Goal: Information Seeking & Learning: Find specific fact

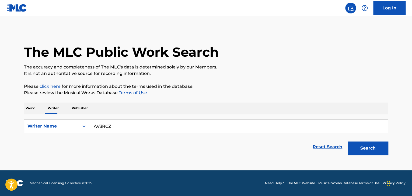
type input "AV3RCZ"
click at [347, 142] on button "Search" at bounding box center [367, 148] width 40 height 13
click at [19, 104] on div "The MLC Public Work Search The accuracy and completeness of The MLC's data is d…" at bounding box center [205, 94] width 377 height 128
click at [28, 108] on p "Work" at bounding box center [30, 108] width 12 height 11
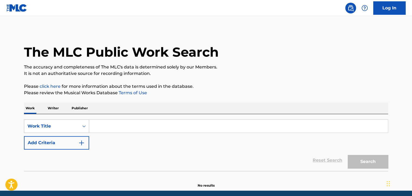
click at [62, 128] on div "Work Title" at bounding box center [56, 126] width 65 height 13
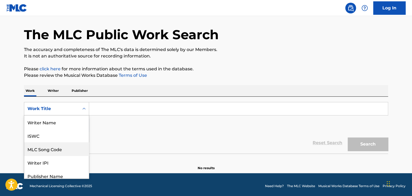
scroll to position [27, 0]
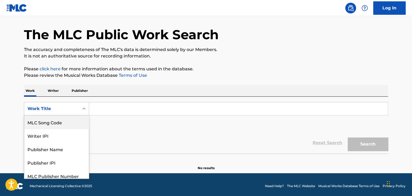
click at [49, 125] on div "MLC Song Code" at bounding box center [56, 122] width 65 height 13
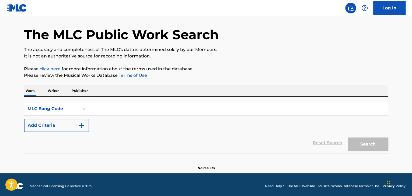
click at [107, 110] on input "Search Form" at bounding box center [238, 109] width 298 height 13
paste input "AV3RCZ"
type input "AV3RCZ"
click at [370, 134] on div "Search" at bounding box center [366, 143] width 43 height 22
click at [369, 138] on button "Search" at bounding box center [367, 144] width 40 height 13
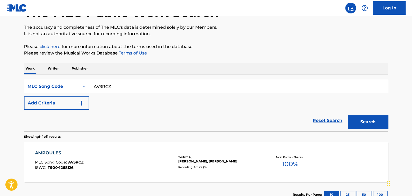
scroll to position [71, 0]
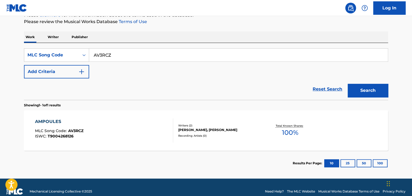
click at [132, 128] on div "AMPOULES MLC Song Code : AV3RCZ ISWC : T9004268126" at bounding box center [104, 131] width 138 height 24
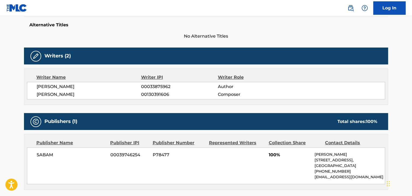
scroll to position [188, 0]
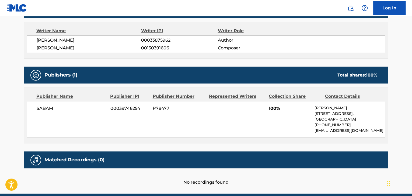
click at [43, 110] on span "SABAM" at bounding box center [72, 108] width 70 height 6
copy span "SABAM"
click at [115, 111] on span "00039746254" at bounding box center [129, 108] width 38 height 6
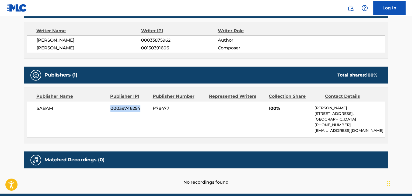
copy span "00039746254"
click at [67, 39] on span "[PERSON_NAME]" at bounding box center [89, 40] width 104 height 6
copy div "[PERSON_NAME]"
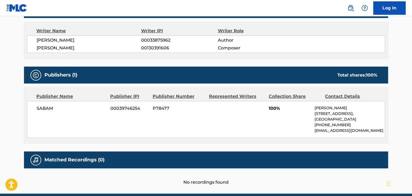
click at [148, 43] on span "00033875962" at bounding box center [179, 40] width 76 height 6
copy span "00033875962"
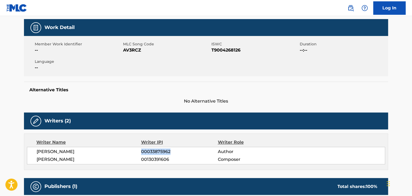
scroll to position [54, 0]
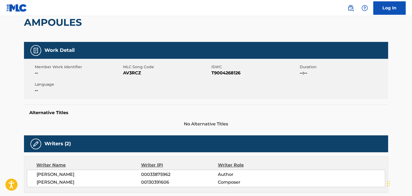
click at [126, 71] on span "AV3RCZ" at bounding box center [166, 73] width 87 height 6
copy span "AV3RCZ"
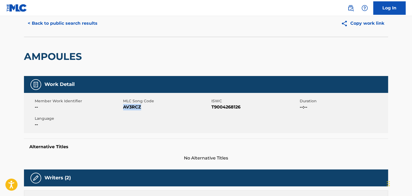
scroll to position [0, 0]
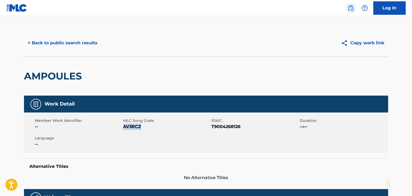
click at [349, 8] on img at bounding box center [350, 8] width 6 height 6
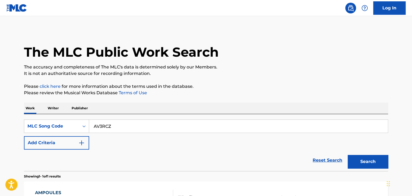
click at [54, 108] on p "Writer" at bounding box center [53, 108] width 14 height 11
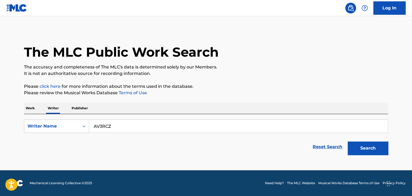
click at [116, 127] on input "AV3RCZ" at bounding box center [238, 126] width 298 height 13
paste input "[PERSON_NAME]"
type input "[PERSON_NAME]"
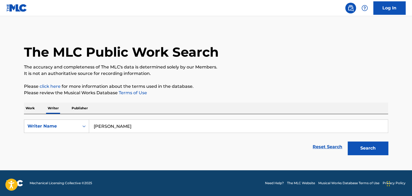
click at [194, 99] on div "The MLC Public Work Search The accuracy and completeness of The MLC's data is d…" at bounding box center [205, 94] width 377 height 128
click at [372, 147] on button "Search" at bounding box center [367, 148] width 40 height 13
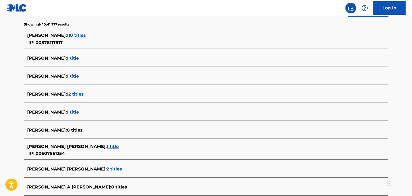
scroll to position [105, 0]
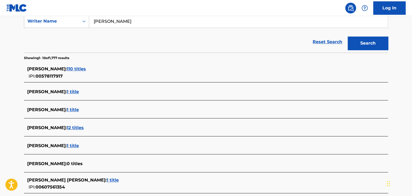
click at [80, 68] on span "110 titles" at bounding box center [76, 68] width 19 height 5
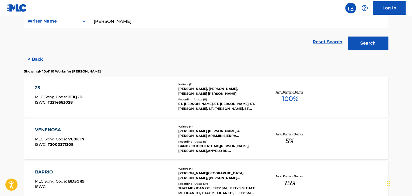
click at [146, 97] on div "25 MLC Song Code : 2E1Q2D ISWC : T3214663028" at bounding box center [104, 97] width 138 height 24
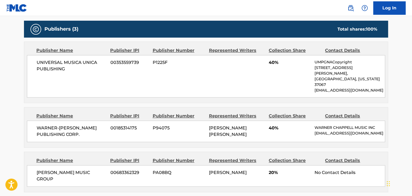
scroll to position [108, 0]
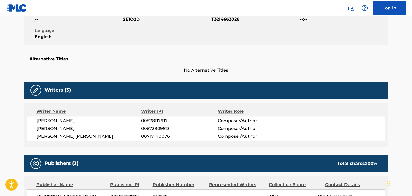
click at [53, 122] on span "[PERSON_NAME]" at bounding box center [89, 121] width 104 height 6
copy div "[PERSON_NAME]"
click at [151, 118] on span "00578117917" at bounding box center [179, 121] width 76 height 6
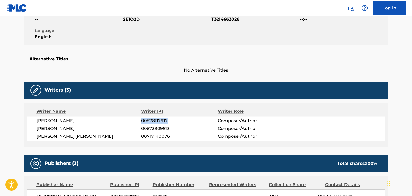
click at [151, 118] on span "00578117917" at bounding box center [179, 121] width 76 height 6
copy span "00578117917"
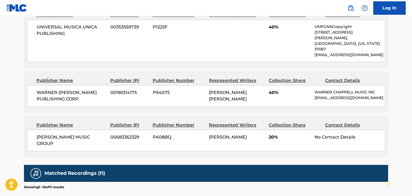
scroll to position [323, 0]
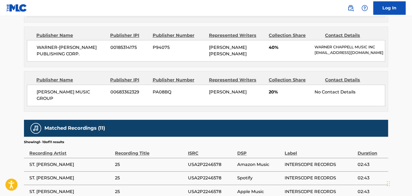
click at [40, 89] on span "[PERSON_NAME] MUSIC GROUP" at bounding box center [72, 95] width 70 height 13
copy div "[PERSON_NAME] MUSIC GROUP"
click at [128, 89] on span "00683362329" at bounding box center [129, 92] width 38 height 6
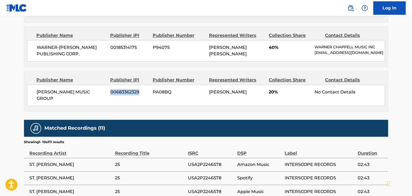
click at [128, 89] on span "00683362329" at bounding box center [129, 92] width 38 height 6
copy span "00683362329"
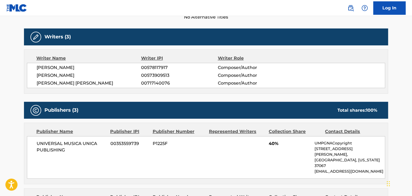
scroll to position [108, 0]
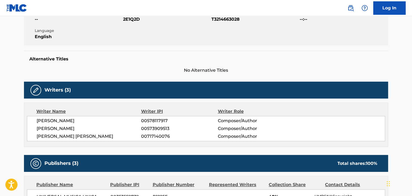
click at [128, 21] on span "2E1Q2D" at bounding box center [166, 19] width 87 height 6
copy span "2E1Q2D"
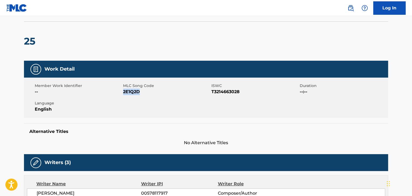
scroll to position [0, 0]
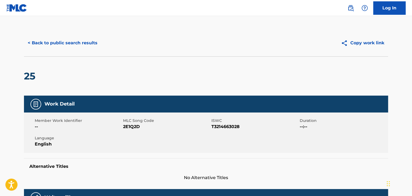
click at [69, 30] on div "< Back to public search results Copy work link" at bounding box center [206, 43] width 364 height 27
click at [71, 45] on button "< Back to public search results" at bounding box center [62, 42] width 77 height 13
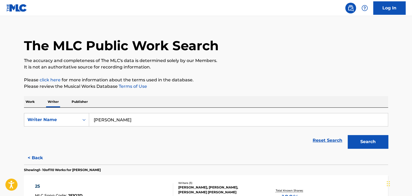
click at [126, 118] on input "[PERSON_NAME]" at bounding box center [238, 120] width 298 height 13
paste input "2E1Q2D"
click at [112, 118] on input "2E1Q2D" at bounding box center [238, 120] width 298 height 13
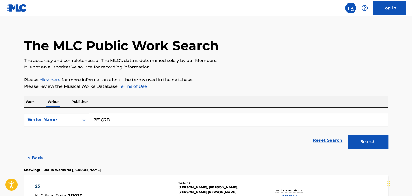
click at [112, 118] on input "2E1Q2D" at bounding box center [238, 120] width 298 height 13
paste input "[PERSON_NAME]"
type input "[PERSON_NAME]"
click at [262, 81] on p "Please click here for more information about the terms used in the database." at bounding box center [206, 80] width 364 height 6
click at [361, 139] on button "Search" at bounding box center [367, 141] width 40 height 13
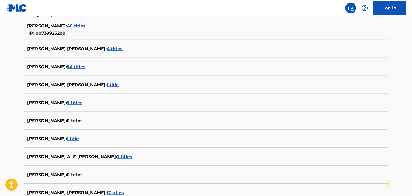
scroll to position [114, 0]
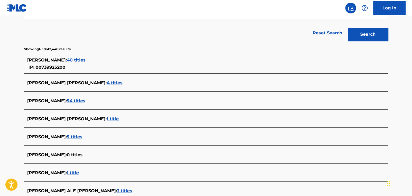
click at [82, 56] on div "[PERSON_NAME] : 40 titles IPI: 00739925200" at bounding box center [206, 63] width 364 height 19
click at [83, 61] on span "40 titles" at bounding box center [76, 60] width 19 height 5
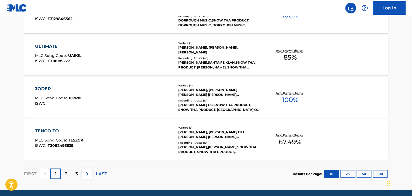
scroll to position [382, 0]
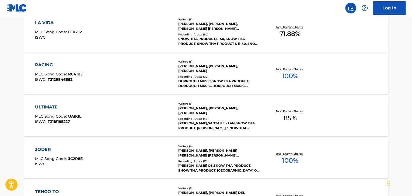
click at [148, 73] on div "RACING MLC Song Code : RC41BJ ISWC : T3129846562" at bounding box center [104, 74] width 138 height 24
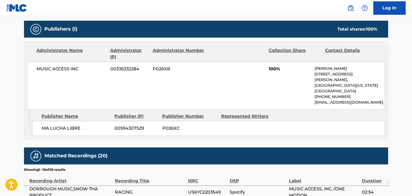
scroll to position [161, 0]
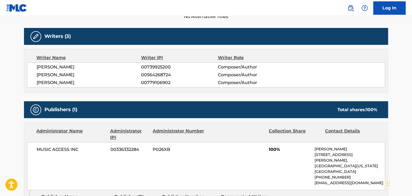
click at [57, 66] on span "[PERSON_NAME]" at bounding box center [89, 67] width 104 height 6
click at [144, 61] on div "Writer IPI" at bounding box center [179, 58] width 77 height 6
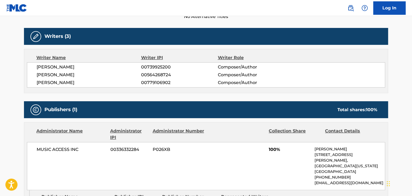
click at [150, 68] on span "00739925200" at bounding box center [179, 67] width 76 height 6
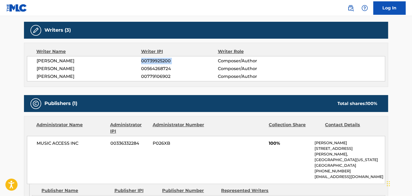
scroll to position [215, 0]
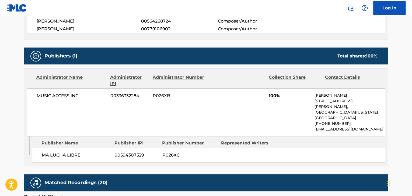
click at [54, 90] on div "MUSIC ACCESS INC 00336332284 P026XB 100% [PERSON_NAME] [STREET_ADDRESS][PERSON_…" at bounding box center [206, 113] width 358 height 48
click at [136, 96] on span "00336332284" at bounding box center [129, 96] width 38 height 6
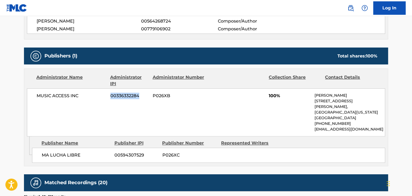
scroll to position [81, 0]
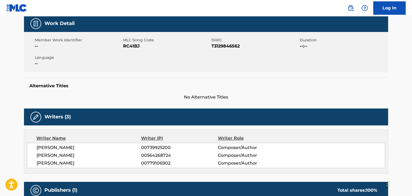
click at [128, 51] on div "Member Work Identifier -- MLC Song Code RC41BJ ISWC T3129846562 Duration --:-- …" at bounding box center [206, 52] width 364 height 40
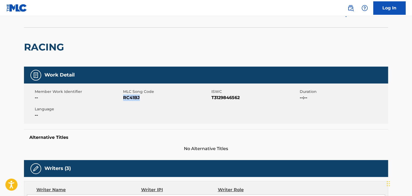
scroll to position [0, 0]
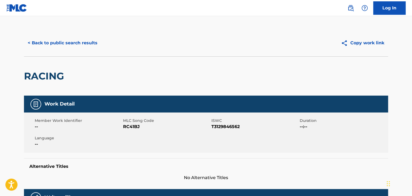
click at [80, 50] on div "< Back to public search results Copy work link" at bounding box center [206, 43] width 364 height 27
click at [80, 44] on button "< Back to public search results" at bounding box center [62, 42] width 77 height 13
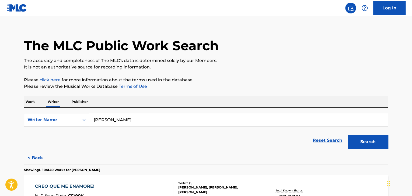
click at [133, 122] on input "[PERSON_NAME]" at bounding box center [238, 120] width 298 height 13
paste input "[PERSON_NAME]"
type input "[PERSON_NAME]"
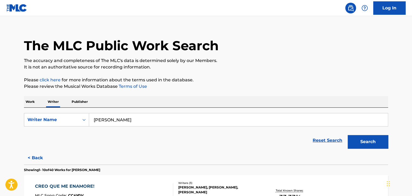
click at [213, 89] on p "Please review the Musical Works Database Terms of Use" at bounding box center [206, 86] width 364 height 6
click at [364, 148] on button "Search" at bounding box center [367, 141] width 40 height 13
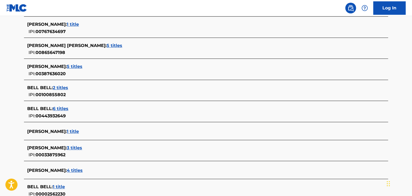
scroll to position [195, 0]
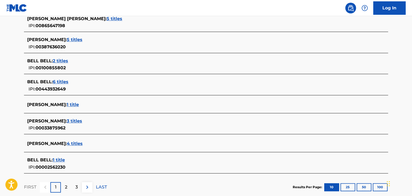
click at [76, 121] on span "3 titles" at bounding box center [74, 121] width 15 height 5
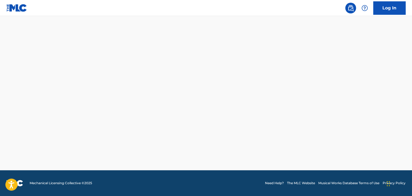
scroll to position [164, 0]
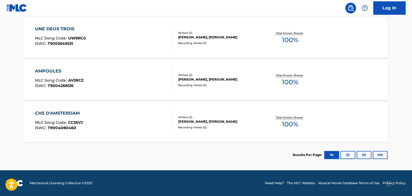
click at [141, 115] on div "CHS D'AMSTERDAM MLC Song Code : CC3SVJ ISWC : T9004080460" at bounding box center [104, 122] width 138 height 24
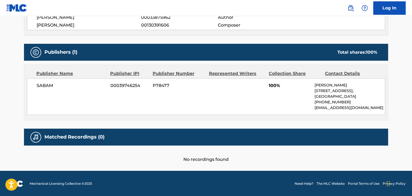
click at [41, 82] on div "SABAM 00039746254 P78477 100% [PERSON_NAME] [STREET_ADDRESS] [PHONE_NUMBER] [EM…" at bounding box center [206, 96] width 358 height 37
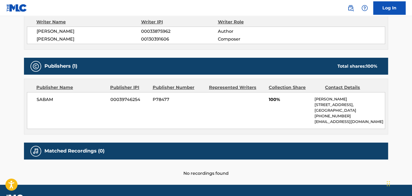
scroll to position [184, 0]
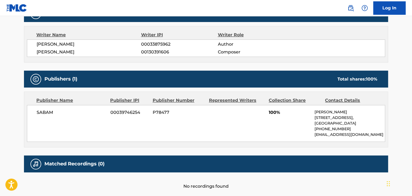
click at [60, 42] on span "[PERSON_NAME]" at bounding box center [89, 44] width 104 height 6
click at [149, 43] on span "00033875962" at bounding box center [179, 44] width 76 height 6
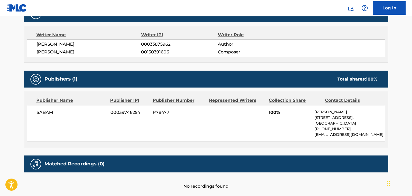
click at [47, 113] on span "SABAM" at bounding box center [72, 113] width 70 height 6
click at [111, 113] on span "00039746254" at bounding box center [129, 113] width 38 height 6
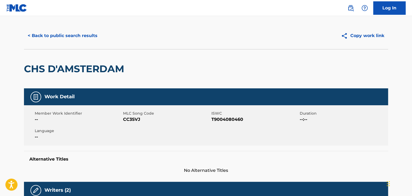
scroll to position [0, 0]
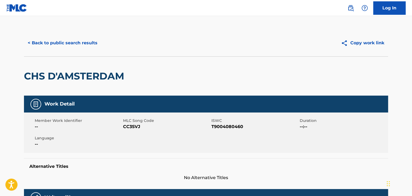
click at [130, 129] on span "CC3SVJ" at bounding box center [166, 127] width 87 height 6
click at [81, 43] on button "< Back to public search results" at bounding box center [62, 42] width 77 height 13
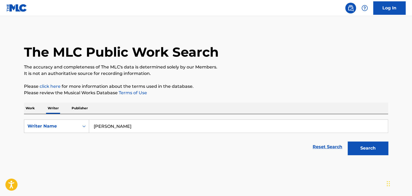
scroll to position [6, 0]
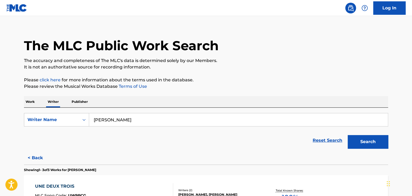
click at [123, 121] on input "[PERSON_NAME]" at bounding box center [238, 120] width 298 height 13
paste input "[PERSON_NAME]"
click at [119, 120] on input "[PERSON_NAME] [PERSON_NAME]" at bounding box center [238, 120] width 298 height 13
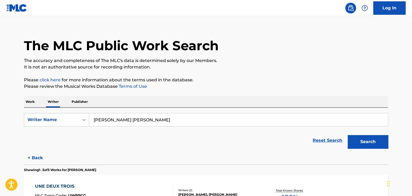
click at [119, 120] on input "[PERSON_NAME] [PERSON_NAME]" at bounding box center [238, 120] width 298 height 13
paste input "Search Form"
type input "[PERSON_NAME]"
click at [202, 96] on div "The MLC Public Work Search The accuracy and completeness of The MLC's data is d…" at bounding box center [205, 174] width 377 height 302
click at [354, 140] on button "Search" at bounding box center [367, 141] width 40 height 13
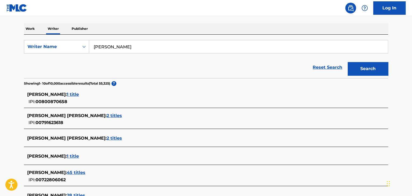
scroll to position [114, 0]
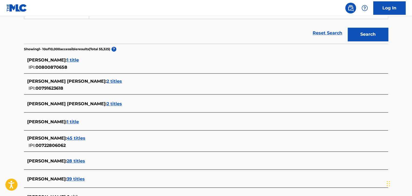
click at [107, 103] on span "2 titles" at bounding box center [114, 103] width 15 height 5
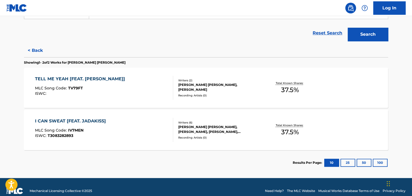
click at [153, 89] on div "TELL ME YEAH [FEAT. [PERSON_NAME]] MLC Song Code : TV79FT ISWC :" at bounding box center [104, 88] width 138 height 24
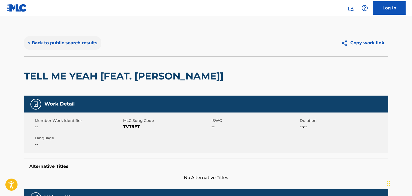
click at [57, 45] on button "< Back to public search results" at bounding box center [62, 42] width 77 height 13
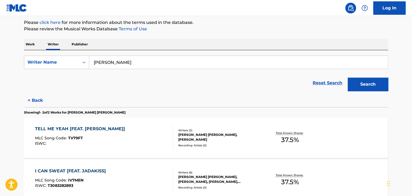
scroll to position [87, 0]
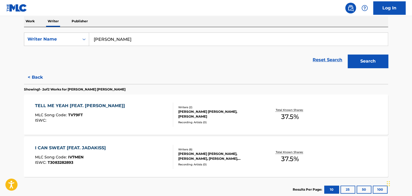
click at [198, 148] on div "Writers ( 6 )" at bounding box center [218, 150] width 81 height 4
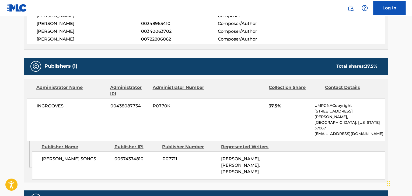
scroll to position [188, 0]
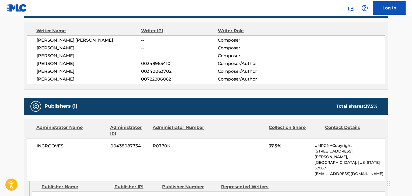
click at [74, 79] on span "[PERSON_NAME]" at bounding box center [89, 79] width 104 height 6
click at [149, 80] on span "00722806062" at bounding box center [179, 79] width 76 height 6
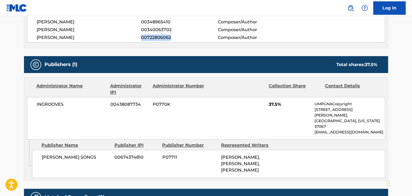
scroll to position [242, 0]
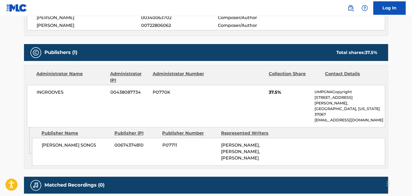
click at [57, 96] on div "INGROOVES 00438087734 P0770K 37.5% UMPGNACopyright [STREET_ADDRESS][PERSON_NAME…" at bounding box center [206, 106] width 358 height 43
click at [125, 94] on span "00438087734" at bounding box center [129, 92] width 38 height 6
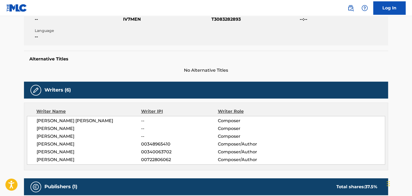
click at [136, 16] on nav "Log In" at bounding box center [206, 8] width 412 height 16
click at [136, 20] on span "IV7MEN" at bounding box center [166, 19] width 87 height 6
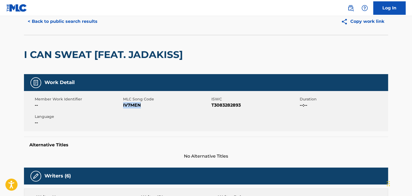
scroll to position [0, 0]
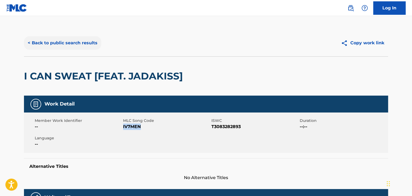
click at [61, 42] on button "< Back to public search results" at bounding box center [62, 42] width 77 height 13
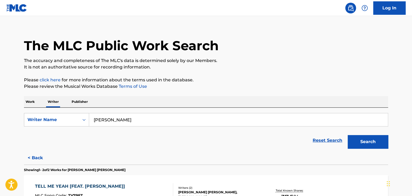
click at [23, 99] on div "The MLC Public Work Search The accuracy and completeness of The MLC's data is d…" at bounding box center [205, 153] width 377 height 260
click at [30, 99] on p "Work" at bounding box center [30, 101] width 12 height 11
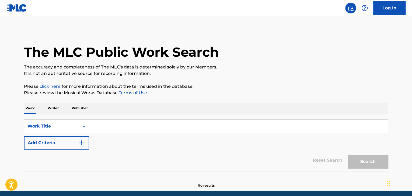
click at [112, 126] on input "Search Form" at bounding box center [238, 126] width 298 height 13
paste input "Alive"
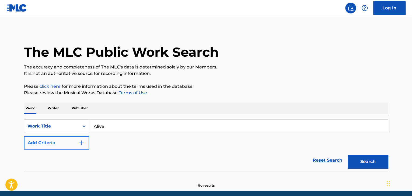
type input "Alive"
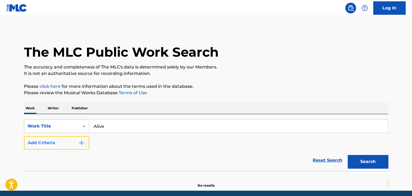
click at [71, 143] on button "Add Criteria" at bounding box center [56, 142] width 65 height 13
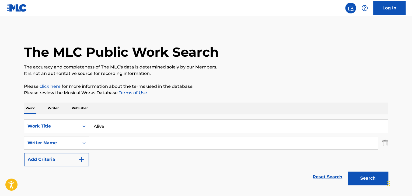
click at [95, 141] on input "Search Form" at bounding box center [233, 143] width 288 height 13
paste input "[PERSON_NAME]"
click at [231, 86] on p "Please click here for more information about the terms used in the database." at bounding box center [206, 86] width 364 height 6
click at [356, 176] on button "Search" at bounding box center [367, 178] width 40 height 13
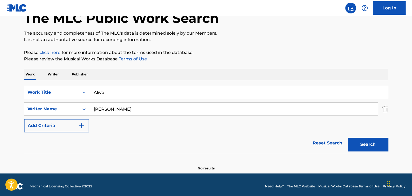
scroll to position [37, 0]
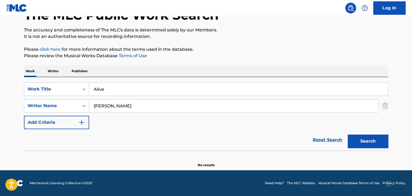
click at [100, 108] on input "[PERSON_NAME]" at bounding box center [233, 106] width 288 height 13
paste input "[PERSON_NAME]"
type input "[PERSON_NAME]"
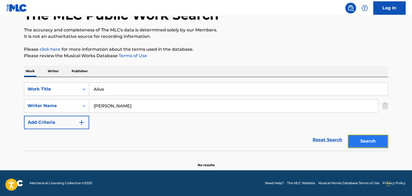
click at [374, 144] on button "Search" at bounding box center [367, 141] width 40 height 13
click at [55, 65] on div "The MLC Public Work Search The accuracy and completeness of The MLC's data is d…" at bounding box center [205, 79] width 377 height 175
click at [53, 70] on p "Writer" at bounding box center [53, 71] width 14 height 11
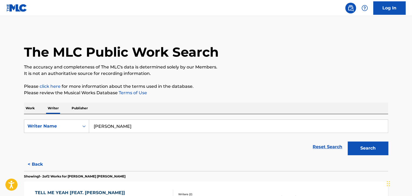
click at [25, 109] on p "Work" at bounding box center [30, 108] width 12 height 11
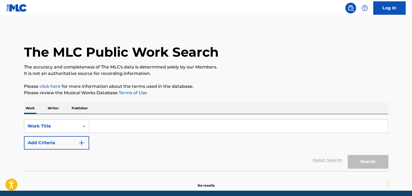
click at [104, 124] on input "Search Form" at bounding box center [238, 126] width 298 height 13
paste input "[PERSON_NAME], did u hear?"
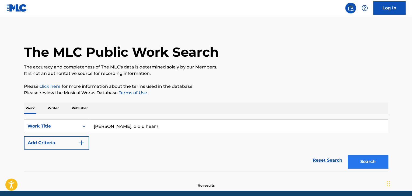
type input "[PERSON_NAME], did u hear?"
click at [369, 160] on button "Search" at bounding box center [367, 161] width 40 height 13
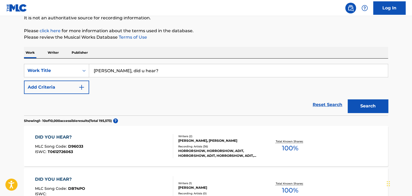
scroll to position [65, 0]
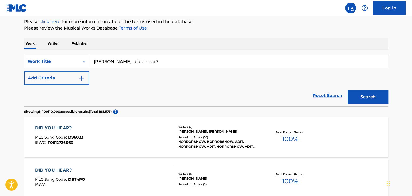
click at [54, 44] on p "Writer" at bounding box center [53, 43] width 14 height 11
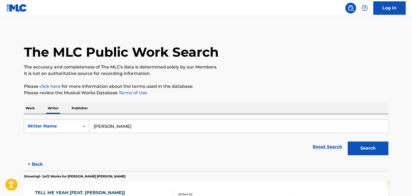
click at [135, 128] on input "[PERSON_NAME]" at bounding box center [238, 126] width 298 height 13
paste input "Darllyson Ocean"
click at [225, 88] on p "Please click here for more information about the terms used in the database." at bounding box center [206, 86] width 364 height 6
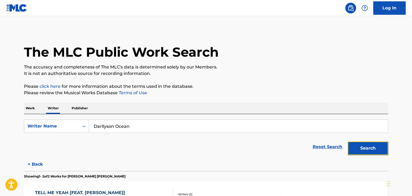
click at [356, 150] on button "Search" at bounding box center [367, 148] width 40 height 13
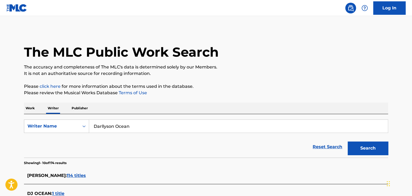
click at [38, 110] on div "Work Writer Publisher" at bounding box center [206, 108] width 364 height 11
click at [122, 127] on input "Darllyson Ocean" at bounding box center [238, 126] width 298 height 13
paste input "[PERSON_NAME] [PERSON_NAME]"
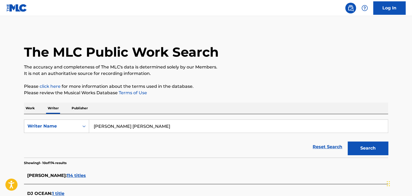
type input "[PERSON_NAME] [PERSON_NAME]"
click at [252, 88] on p "Please click here for more information about the terms used in the database." at bounding box center [206, 86] width 364 height 6
click at [58, 127] on div "Writer Name" at bounding box center [51, 126] width 48 height 6
click at [31, 105] on p "Work" at bounding box center [30, 108] width 12 height 11
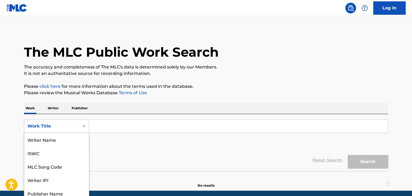
click at [45, 123] on div "Work Title" at bounding box center [56, 126] width 65 height 13
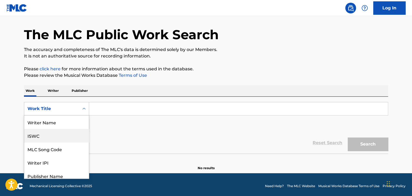
click at [45, 140] on div "ISWC" at bounding box center [56, 135] width 65 height 13
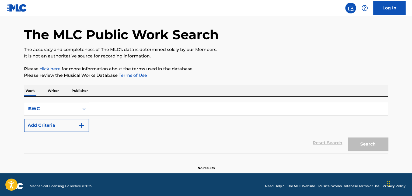
click at [112, 108] on input "Search Form" at bounding box center [238, 109] width 298 height 13
paste input "T3070613531"
type input "T3070613531"
click at [355, 152] on div "Search" at bounding box center [366, 143] width 43 height 22
click at [357, 144] on button "Search" at bounding box center [367, 144] width 40 height 13
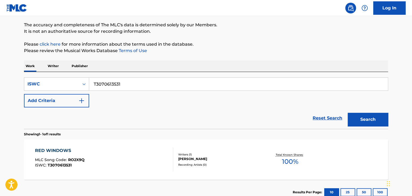
scroll to position [44, 0]
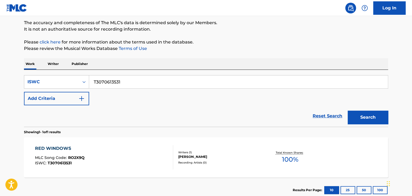
click at [117, 144] on div "RED WINDOWS MLC Song Code : RO2X9Q ISWC : T3070613531 Writers ( 1 ) [PERSON_NAM…" at bounding box center [206, 158] width 364 height 40
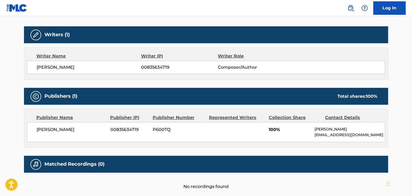
scroll to position [191, 0]
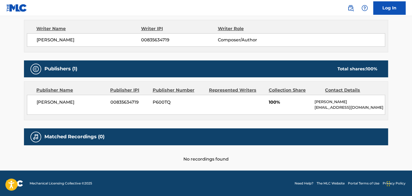
click at [68, 100] on span "[PERSON_NAME]" at bounding box center [72, 102] width 70 height 6
click at [118, 102] on span "00835634719" at bounding box center [129, 102] width 38 height 6
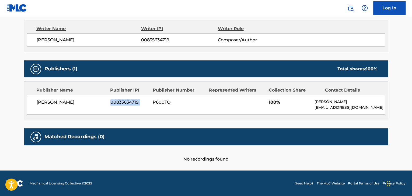
click at [118, 102] on span "00835634719" at bounding box center [129, 102] width 38 height 6
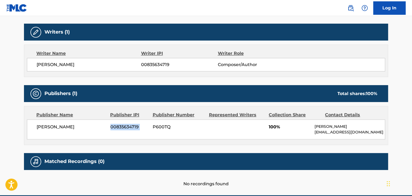
scroll to position [137, 0]
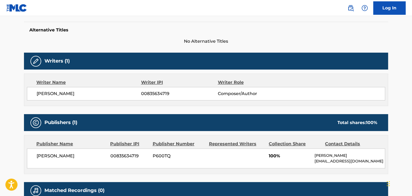
click at [123, 96] on span "[PERSON_NAME]" at bounding box center [89, 94] width 104 height 6
click at [124, 154] on span "00835634719" at bounding box center [129, 156] width 38 height 6
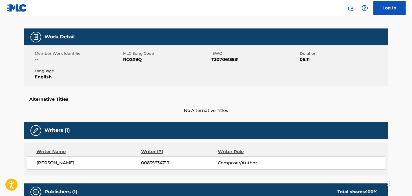
scroll to position [29, 0]
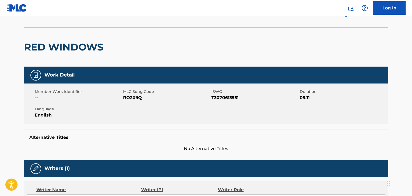
click at [133, 99] on span "RO2X9Q" at bounding box center [166, 98] width 87 height 6
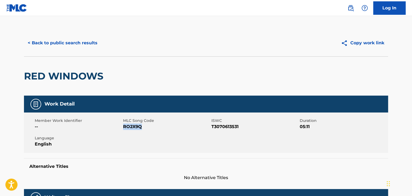
scroll to position [0, 0]
click at [61, 35] on div "< Back to public search results Copy work link" at bounding box center [206, 43] width 364 height 27
click at [64, 43] on button "< Back to public search results" at bounding box center [62, 42] width 77 height 13
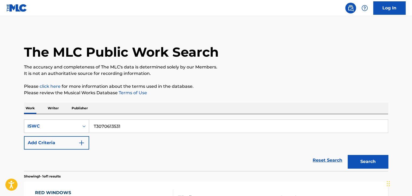
scroll to position [44, 0]
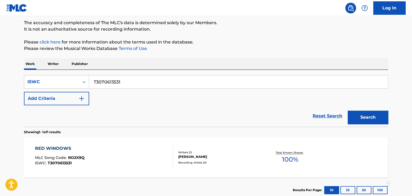
click at [81, 74] on div "SearchWithCriteria7d84acc3-2a6f-4227-8e14-b12b22038d11 ISWC T3070613531 Add Cri…" at bounding box center [206, 98] width 364 height 57
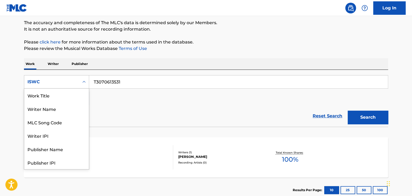
click at [62, 80] on div "ISWC" at bounding box center [51, 82] width 48 height 6
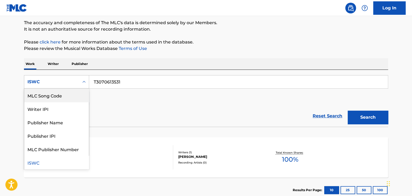
scroll to position [0, 0]
click at [47, 98] on div "Work Title" at bounding box center [56, 95] width 65 height 13
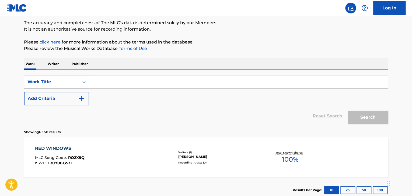
click at [117, 79] on input "Search Form" at bounding box center [238, 82] width 298 height 13
paste input "Thought You Were Waving"
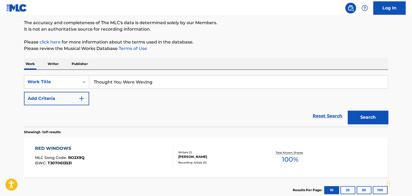
type input "Thought You Were Waving"
click at [201, 64] on div "Work Writer Publisher" at bounding box center [206, 63] width 364 height 11
click at [355, 113] on button "Search" at bounding box center [367, 117] width 40 height 13
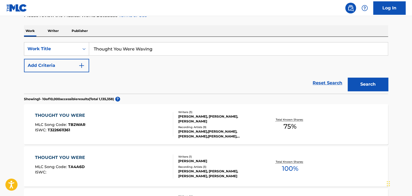
scroll to position [17, 0]
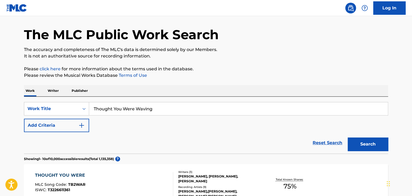
click at [61, 91] on div "Work Writer Publisher" at bounding box center [206, 90] width 364 height 11
click at [56, 91] on p "Writer" at bounding box center [53, 90] width 14 height 11
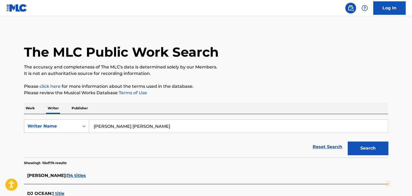
click at [142, 124] on input "[PERSON_NAME] [PERSON_NAME]" at bounding box center [238, 126] width 298 height 13
paste input "[PERSON_NAME]"
type input "[PERSON_NAME]"
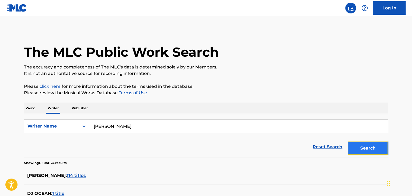
click at [361, 150] on button "Search" at bounding box center [367, 148] width 40 height 13
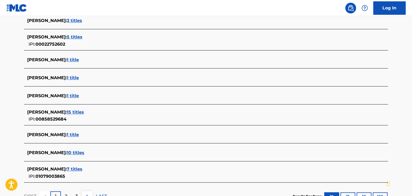
scroll to position [188, 0]
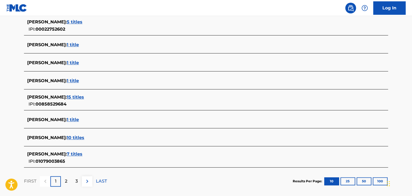
click at [82, 152] on span "7 titles" at bounding box center [75, 154] width 16 height 5
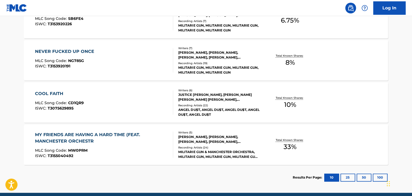
scroll to position [333, 0]
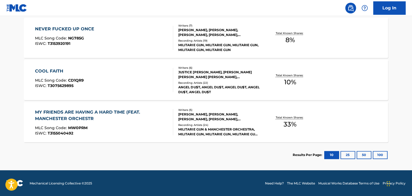
click at [165, 119] on div "MY FRIENDS ARE HAVING A HARD TIME (FEAT. MANCHESTER ORCHESTR" at bounding box center [102, 115] width 134 height 13
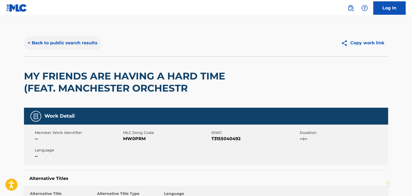
click at [73, 40] on button "< Back to public search results" at bounding box center [62, 42] width 77 height 13
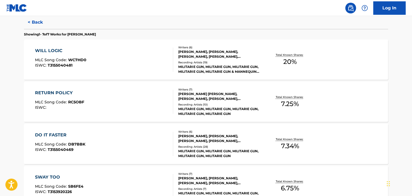
scroll to position [168, 0]
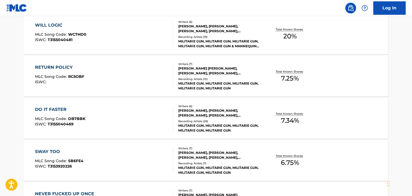
click at [257, 74] on div "[PERSON_NAME] [PERSON_NAME], [PERSON_NAME], [PERSON_NAME], [PERSON_NAME], [PERS…" at bounding box center [218, 71] width 81 height 10
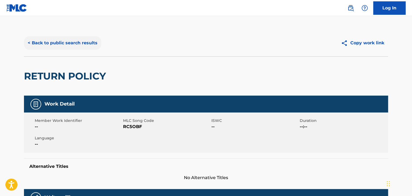
click at [61, 37] on button "< Back to public search results" at bounding box center [62, 42] width 77 height 13
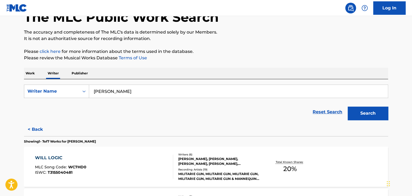
scroll to position [87, 0]
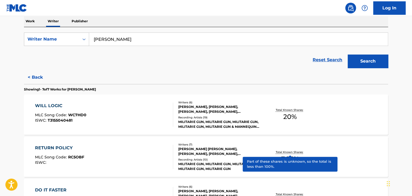
click at [270, 153] on div "Total Known Shares: 7.25 %" at bounding box center [289, 157] width 61 height 16
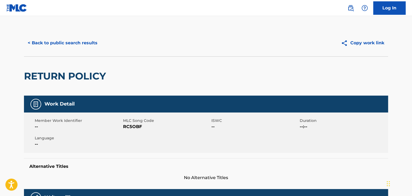
click at [75, 50] on div "< Back to public search results Copy work link" at bounding box center [206, 43] width 364 height 27
click at [100, 43] on div "< Back to public search results" at bounding box center [115, 42] width 182 height 13
click at [89, 44] on button "< Back to public search results" at bounding box center [62, 42] width 77 height 13
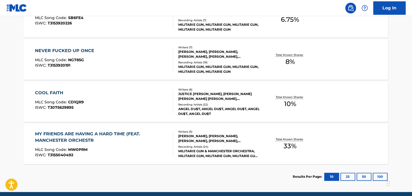
scroll to position [333, 0]
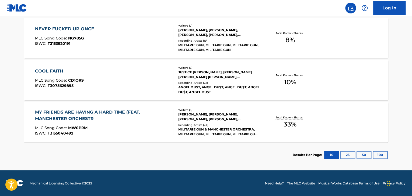
click at [266, 130] on div "Total Known Shares: 33 %" at bounding box center [289, 122] width 61 height 16
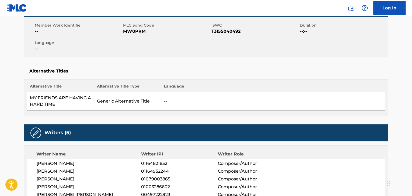
scroll to position [215, 0]
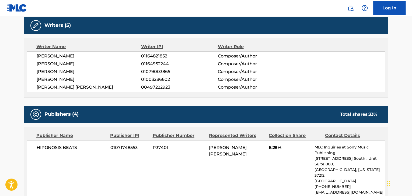
click at [59, 72] on span "[PERSON_NAME]" at bounding box center [89, 72] width 104 height 6
click at [142, 72] on span "01079003865" at bounding box center [179, 72] width 76 height 6
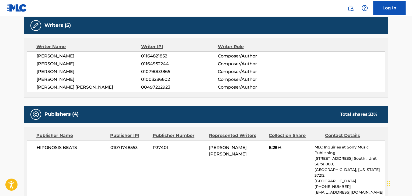
click at [57, 64] on span "[PERSON_NAME]" at bounding box center [89, 64] width 104 height 6
click at [143, 64] on span "01164952244" at bounding box center [179, 64] width 76 height 6
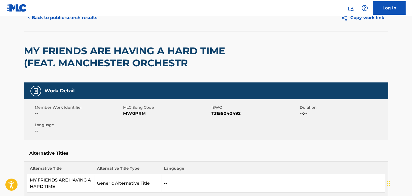
scroll to position [0, 0]
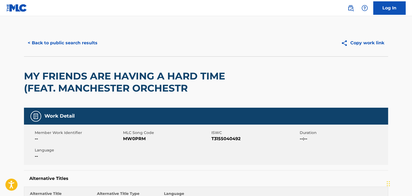
click at [65, 35] on div "< Back to public search results Copy work link" at bounding box center [206, 43] width 364 height 27
click at [65, 42] on button "< Back to public search results" at bounding box center [62, 42] width 77 height 13
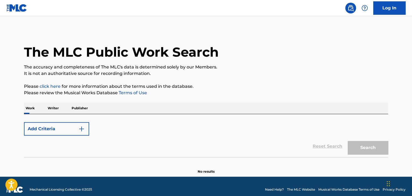
scroll to position [6, 0]
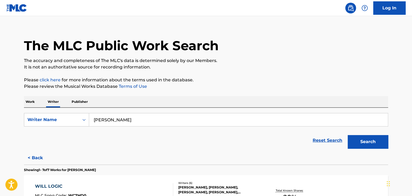
click at [116, 119] on input "[PERSON_NAME]" at bounding box center [238, 120] width 298 height 13
paste input "[PERSON_NAME]"
type input "[PERSON_NAME]"
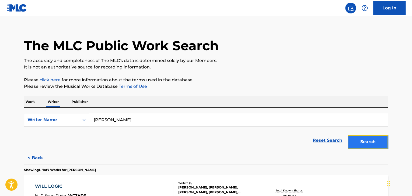
click at [359, 141] on button "Search" at bounding box center [367, 141] width 40 height 13
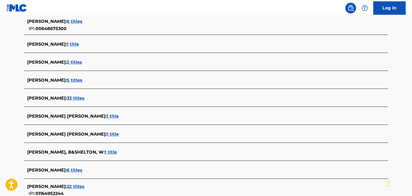
scroll to position [168, 0]
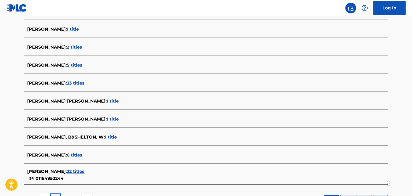
click at [69, 171] on span "22 titles" at bounding box center [76, 171] width 18 height 5
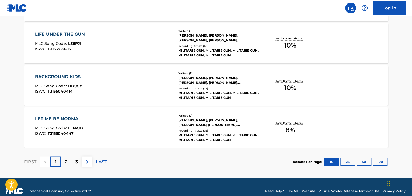
scroll to position [462, 0]
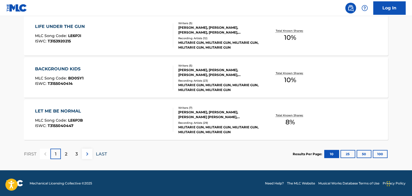
click at [101, 152] on p "LAST" at bounding box center [101, 154] width 11 height 6
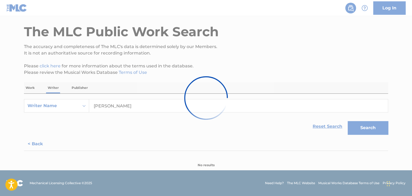
scroll to position [124, 0]
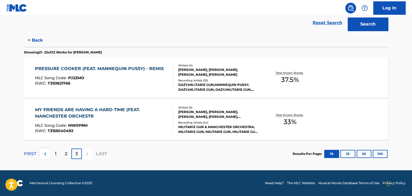
click at [176, 110] on div "Writers ( 5 ) [PERSON_NAME], [PERSON_NAME], [PERSON_NAME], [PERSON_NAME], [PERS…" at bounding box center [216, 120] width 86 height 29
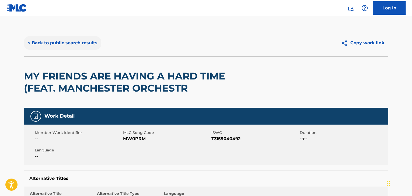
click at [61, 44] on button "< Back to public search results" at bounding box center [62, 42] width 77 height 13
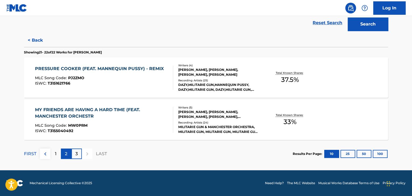
click at [68, 156] on div "2" at bounding box center [66, 154] width 10 height 10
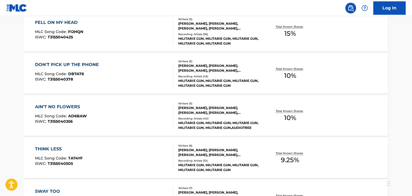
scroll to position [447, 0]
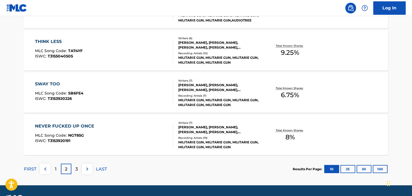
click at [153, 89] on div "SWAY TOO MLC Song Code : SB6FE4 ISWC : T3153920226" at bounding box center [104, 93] width 138 height 24
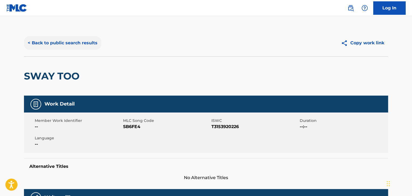
click at [81, 47] on button "< Back to public search results" at bounding box center [62, 42] width 77 height 13
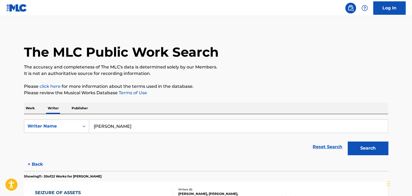
click at [107, 127] on input "[PERSON_NAME]" at bounding box center [238, 126] width 298 height 13
paste input "[PERSON_NAME]"
type input "[PERSON_NAME]"
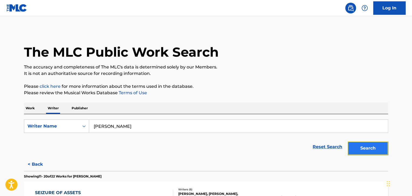
click at [356, 144] on button "Search" at bounding box center [367, 148] width 40 height 13
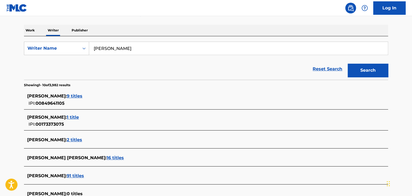
scroll to position [78, 0]
click at [123, 93] on div "[PERSON_NAME] : 9 titles" at bounding box center [198, 96] width 343 height 6
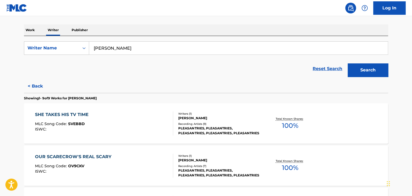
click at [164, 118] on div "SHE TAKES HIS TV TIME MLC Song Code : SVEBBD ISWC :" at bounding box center [104, 124] width 138 height 24
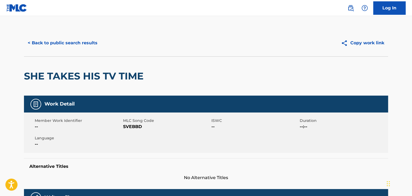
scroll to position [108, 0]
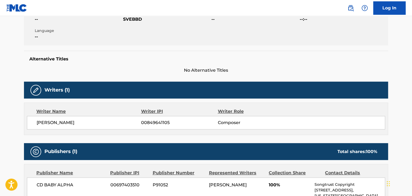
click at [65, 121] on span "[PERSON_NAME]" at bounding box center [89, 123] width 104 height 6
click at [142, 125] on span "00849641105" at bounding box center [179, 123] width 76 height 6
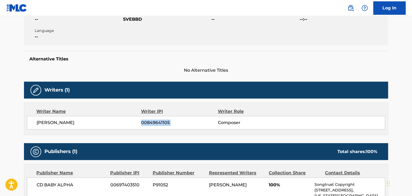
click at [142, 125] on span "00849641105" at bounding box center [179, 123] width 76 height 6
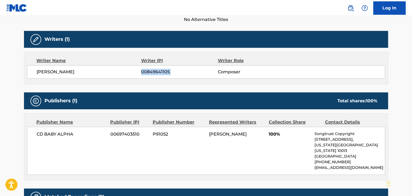
scroll to position [81, 0]
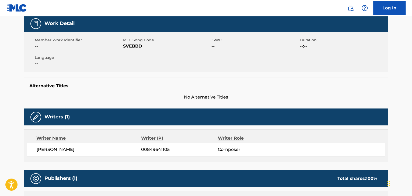
click at [126, 50] on div "Member Work Identifier -- MLC Song Code SVEBBD ISWC -- Duration --:-- Language …" at bounding box center [206, 52] width 364 height 40
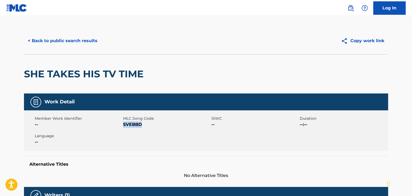
scroll to position [0, 0]
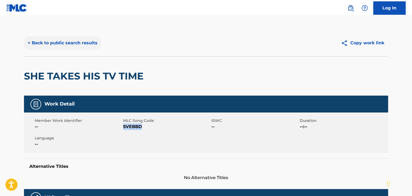
click at [86, 39] on button "< Back to public search results" at bounding box center [62, 42] width 77 height 13
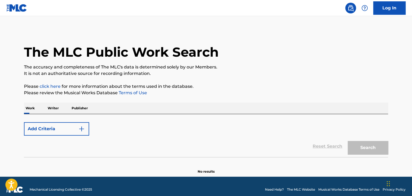
scroll to position [6, 0]
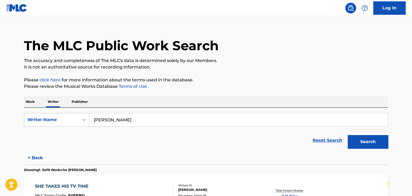
click at [117, 117] on input "[PERSON_NAME]" at bounding box center [238, 120] width 298 height 13
paste input "[PERSON_NAME] [PERSON_NAME]"
type input "[PERSON_NAME] [PERSON_NAME]"
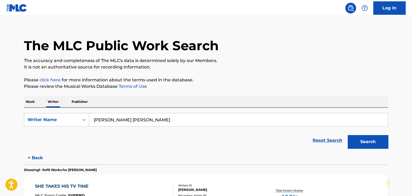
click at [249, 87] on p "Please review the Musical Works Database Terms of Use" at bounding box center [206, 86] width 364 height 6
click at [358, 145] on button "Search" at bounding box center [367, 141] width 40 height 13
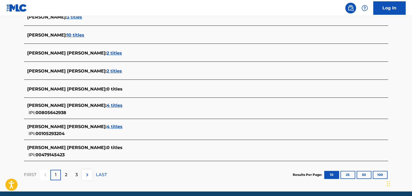
scroll to position [141, 0]
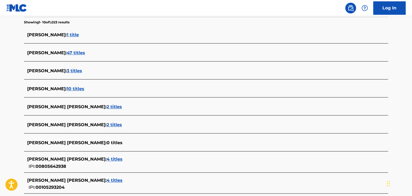
click at [67, 89] on span "10 titles" at bounding box center [75, 88] width 17 height 5
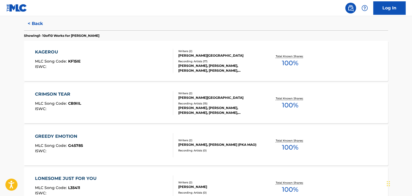
click at [147, 59] on div "KAGEROU MLC Song Code : KF15IE ISWC :" at bounding box center [104, 61] width 138 height 24
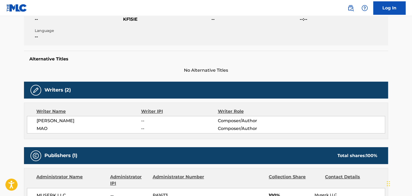
scroll to position [188, 0]
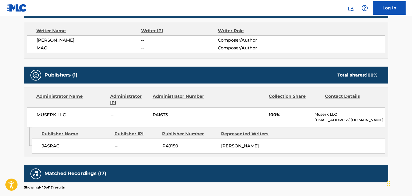
click at [55, 115] on span "MUSERK LLC" at bounding box center [72, 115] width 70 height 6
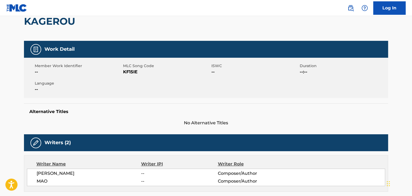
scroll to position [54, 0]
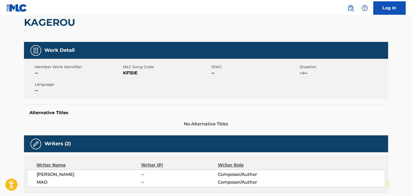
click at [132, 73] on span "KF15IE" at bounding box center [166, 73] width 87 height 6
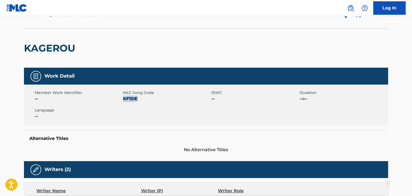
scroll to position [0, 0]
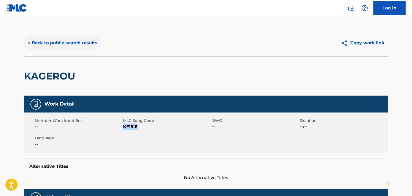
click at [76, 47] on button "< Back to public search results" at bounding box center [62, 42] width 77 height 13
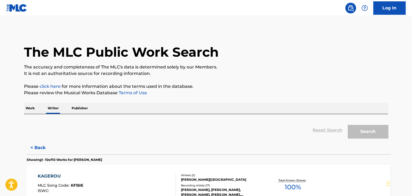
scroll to position [6, 0]
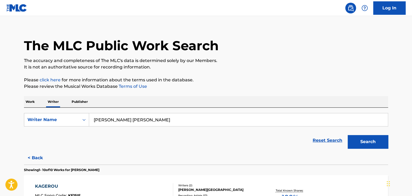
click at [123, 121] on input "[PERSON_NAME] [PERSON_NAME]" at bounding box center [238, 120] width 298 height 13
paste input "[PERSON_NAME] Pythoneus"
click at [217, 105] on div "Work Writer Publisher" at bounding box center [206, 101] width 364 height 11
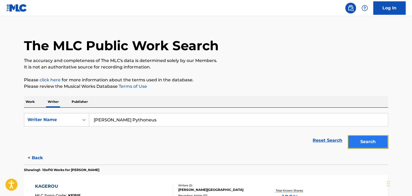
click at [361, 145] on button "Search" at bounding box center [367, 141] width 40 height 13
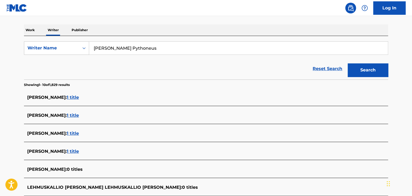
scroll to position [0, 0]
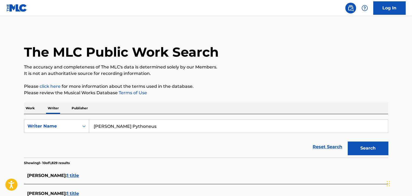
click at [111, 126] on input "[PERSON_NAME] Pythoneus" at bounding box center [238, 126] width 298 height 13
paste input "[PERSON_NAME] [PERSON_NAME]"
click at [241, 96] on p "Please review the Musical Works Database Terms of Use" at bounding box center [206, 93] width 364 height 6
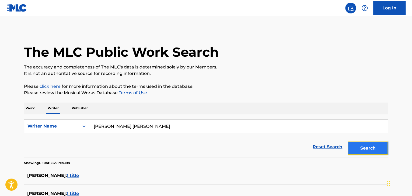
click at [361, 146] on button "Search" at bounding box center [367, 148] width 40 height 13
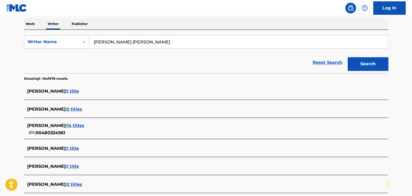
scroll to position [78, 0]
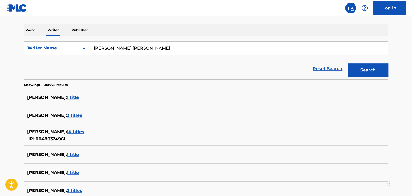
drag, startPoint x: 108, startPoint y: 47, endPoint x: 119, endPoint y: 45, distance: 11.6
click at [119, 45] on input "[PERSON_NAME] [PERSON_NAME]" at bounding box center [238, 48] width 298 height 13
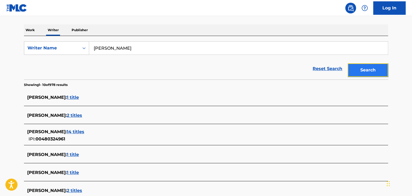
click at [353, 72] on button "Search" at bounding box center [367, 70] width 40 height 13
click at [115, 47] on input "[PERSON_NAME]" at bounding box center [238, 48] width 298 height 13
paste input "[PERSON_NAME]-[PERSON_NAME]"
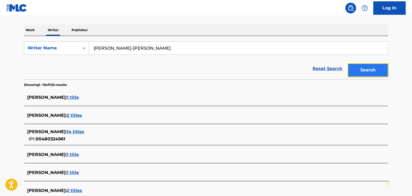
click at [361, 67] on button "Search" at bounding box center [367, 70] width 40 height 13
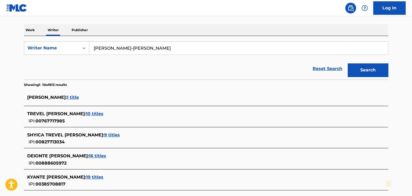
drag, startPoint x: 126, startPoint y: 49, endPoint x: 165, endPoint y: 48, distance: 39.0
click at [165, 48] on input "[PERSON_NAME]-[PERSON_NAME]" at bounding box center [238, 48] width 298 height 13
type input "[PERSON_NAME]"
click at [347, 64] on button "Search" at bounding box center [367, 70] width 40 height 13
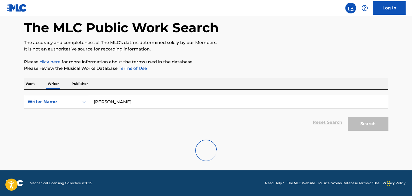
scroll to position [63, 0]
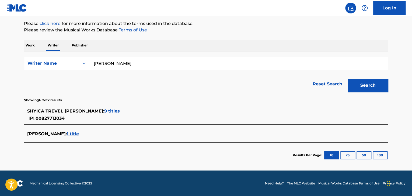
click at [117, 112] on span "9 titles" at bounding box center [112, 111] width 16 height 5
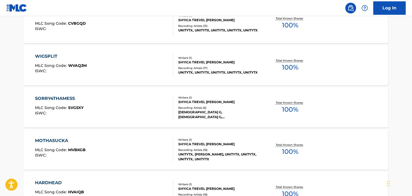
scroll to position [224, 0]
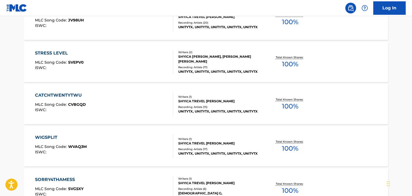
click at [149, 94] on div "CATCHTWENTYTWU MLC Song Code : CVBGQD ISWC :" at bounding box center [104, 104] width 138 height 24
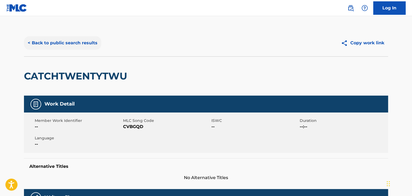
click at [53, 38] on button "< Back to public search results" at bounding box center [62, 42] width 77 height 13
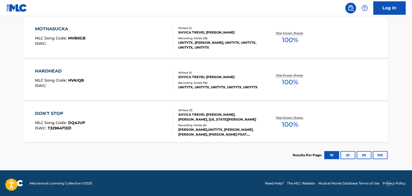
scroll to position [391, 0]
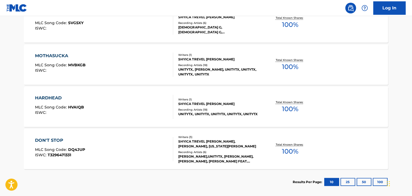
click at [140, 107] on div "HARDHEAD MLC Song Code : HVAIQB ISWC :" at bounding box center [104, 107] width 138 height 24
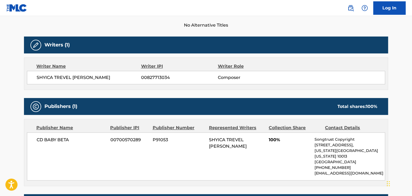
scroll to position [161, 0]
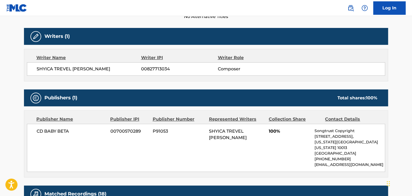
click at [64, 68] on span "SHYICA TREVEL [PERSON_NAME]" at bounding box center [89, 69] width 104 height 6
click at [146, 72] on span "00827713034" at bounding box center [179, 69] width 76 height 6
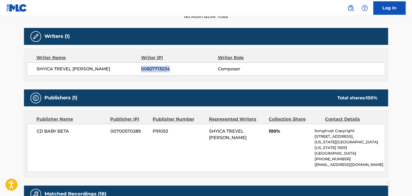
click at [146, 72] on span "00827713034" at bounding box center [179, 69] width 76 height 6
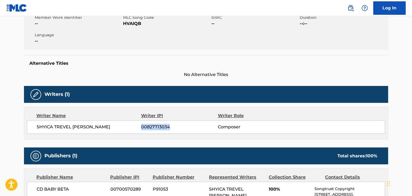
scroll to position [81, 0]
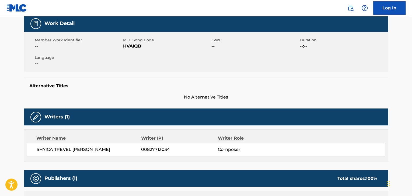
click at [130, 46] on span "HVAIQB" at bounding box center [166, 46] width 87 height 6
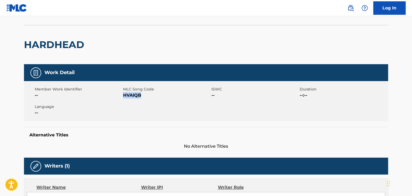
scroll to position [0, 0]
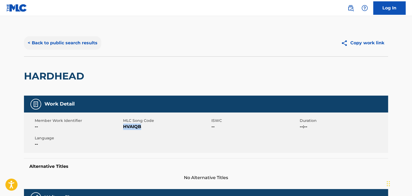
click at [80, 36] on button "< Back to public search results" at bounding box center [62, 42] width 77 height 13
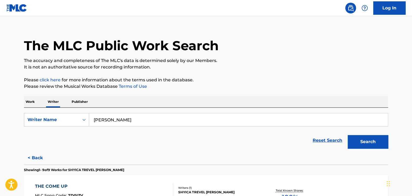
click at [132, 120] on input "[PERSON_NAME]" at bounding box center [238, 120] width 298 height 13
paste input "[PERSON_NAME]"
type input "[PERSON_NAME]"
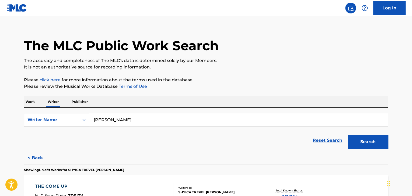
click at [251, 89] on p "Please review the Musical Works Database Terms of Use" at bounding box center [206, 86] width 364 height 6
click at [355, 141] on button "Search" at bounding box center [367, 141] width 40 height 13
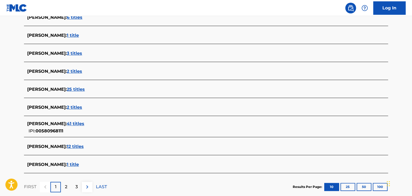
scroll to position [186, 0]
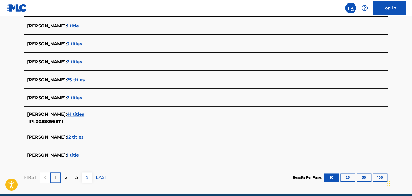
click at [76, 115] on span "41 titles" at bounding box center [75, 114] width 17 height 5
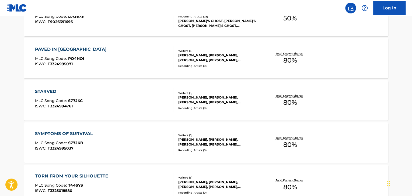
scroll to position [462, 0]
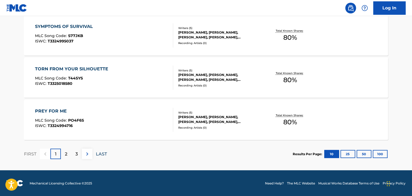
click at [98, 154] on p "LAST" at bounding box center [101, 154] width 11 height 6
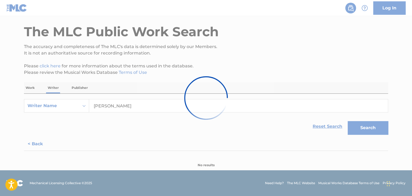
scroll to position [82, 0]
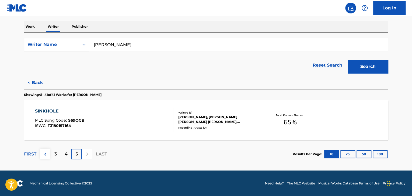
click at [149, 115] on div "SINKHOLE MLC Song Code : S69QGB ISWC : T3180157164" at bounding box center [104, 120] width 138 height 24
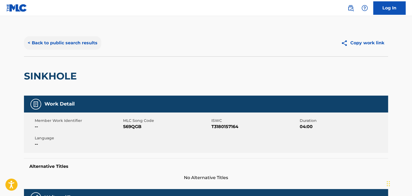
click at [66, 44] on button "< Back to public search results" at bounding box center [62, 42] width 77 height 13
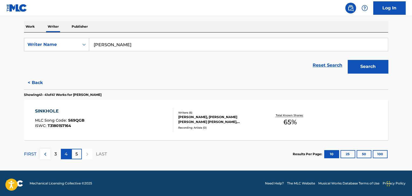
click at [66, 154] on p "4" at bounding box center [66, 154] width 3 height 6
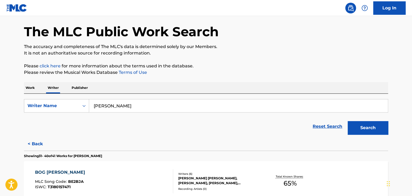
scroll to position [82, 0]
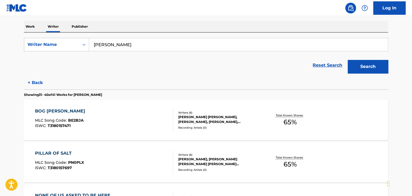
click at [155, 115] on div "BOG [PERSON_NAME] MLC Song Code : BE2BJA ISWC : T3180157471" at bounding box center [104, 120] width 138 height 24
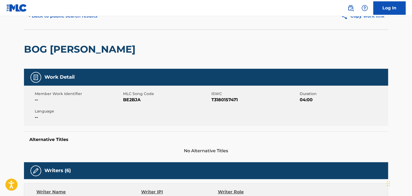
click at [65, 24] on div "< Back to public search results Copy work link" at bounding box center [206, 16] width 364 height 27
click at [64, 18] on button "< Back to public search results" at bounding box center [62, 15] width 77 height 13
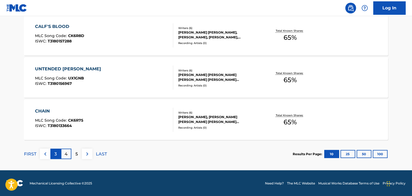
click at [56, 155] on p "3" at bounding box center [55, 154] width 2 height 6
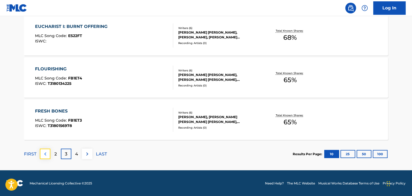
click at [50, 154] on button at bounding box center [45, 154] width 10 height 10
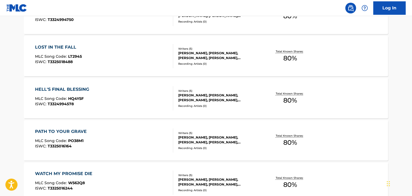
scroll to position [139, 0]
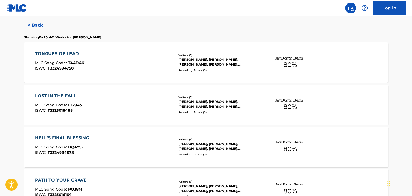
click at [154, 64] on div "TONGUES OF LEAD MLC Song Code : T44D4K ISWC : T3324994750" at bounding box center [104, 63] width 138 height 24
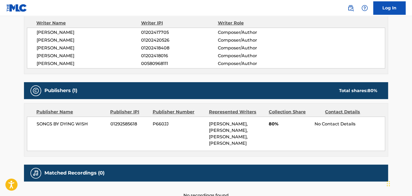
scroll to position [188, 0]
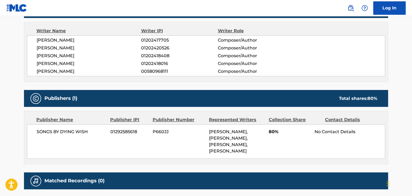
click at [59, 71] on span "[PERSON_NAME]" at bounding box center [89, 71] width 104 height 6
click at [149, 69] on span "00580968111" at bounding box center [179, 71] width 76 height 6
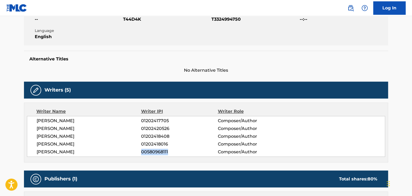
scroll to position [0, 0]
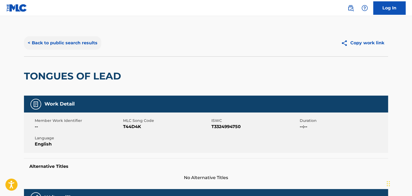
click at [84, 45] on button "< Back to public search results" at bounding box center [62, 42] width 77 height 13
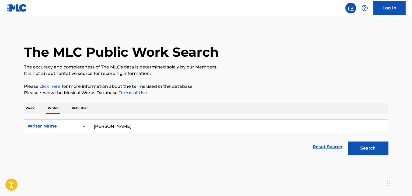
scroll to position [6, 0]
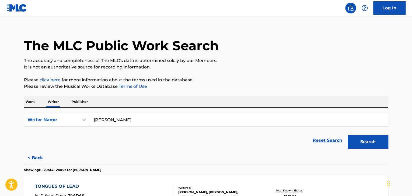
click at [123, 118] on input "[PERSON_NAME]" at bounding box center [238, 120] width 298 height 13
paste input "[PERSON_NAME]"
drag, startPoint x: 204, startPoint y: 91, endPoint x: 215, endPoint y: 92, distance: 11.6
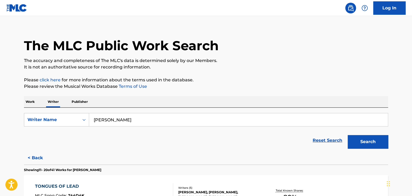
click at [362, 144] on button "Search" at bounding box center [367, 141] width 40 height 13
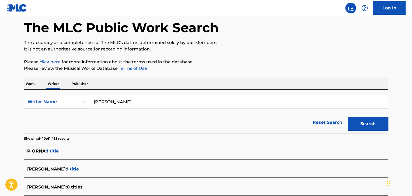
scroll to position [0, 0]
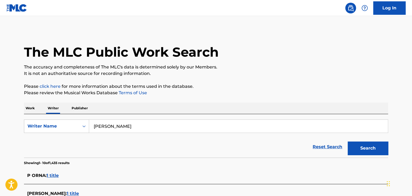
click at [108, 126] on input "[PERSON_NAME]" at bounding box center [238, 126] width 298 height 13
paste input "LowkeyBaitss"
drag, startPoint x: 216, startPoint y: 103, endPoint x: 223, endPoint y: 103, distance: 7.6
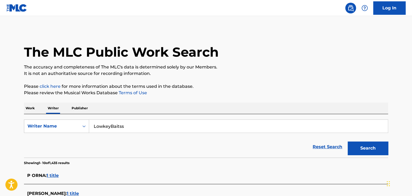
click at [367, 151] on button "Search" at bounding box center [367, 148] width 40 height 13
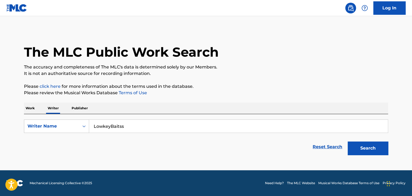
click at [123, 128] on input "LowkeyBaitss" at bounding box center [238, 126] width 298 height 13
paste input "Eamon [PERSON_NAME]"
type input "Eamon [PERSON_NAME]"
click at [232, 101] on div "The MLC Public Work Search The accuracy and completeness of The MLC's data is d…" at bounding box center [205, 94] width 377 height 128
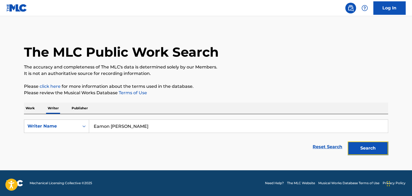
click at [358, 142] on button "Search" at bounding box center [367, 148] width 40 height 13
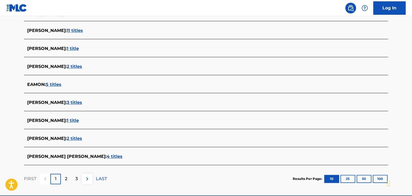
scroll to position [186, 0]
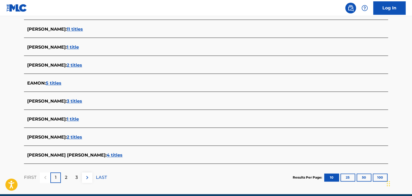
click at [72, 119] on span "1 title" at bounding box center [73, 119] width 12 height 5
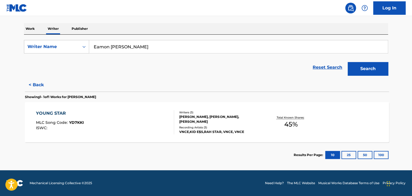
scroll to position [80, 0]
click at [182, 118] on div "[PERSON_NAME], [PERSON_NAME], [PERSON_NAME]" at bounding box center [218, 120] width 81 height 10
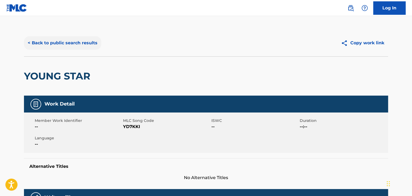
click at [54, 48] on button "< Back to public search results" at bounding box center [62, 42] width 77 height 13
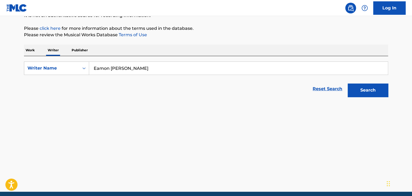
scroll to position [80, 0]
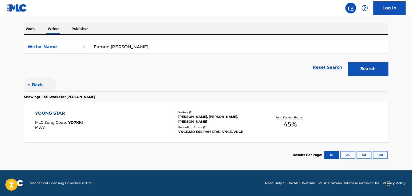
click at [33, 88] on button "< Back" at bounding box center [40, 84] width 32 height 13
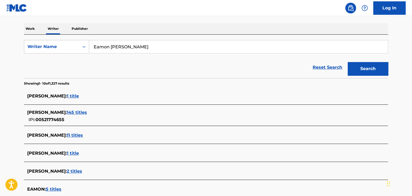
scroll to position [210, 0]
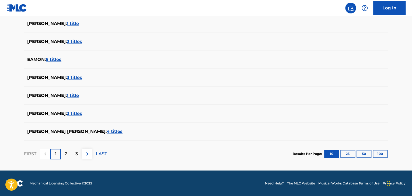
click at [107, 131] on span "4 titles" at bounding box center [115, 131] width 16 height 5
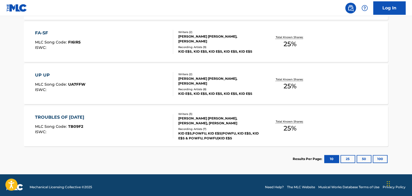
scroll to position [153, 0]
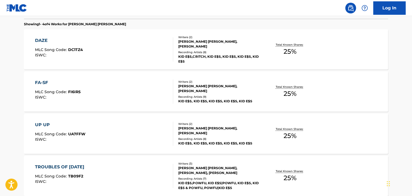
click at [229, 55] on div "KID E$S,CRITCH, KID E$S, KID E$S, KID E$S, KID E$S" at bounding box center [218, 59] width 81 height 10
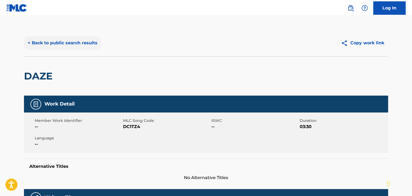
click at [75, 44] on button "< Back to public search results" at bounding box center [62, 42] width 77 height 13
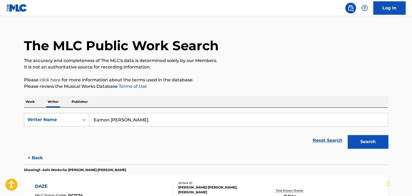
click at [137, 122] on input "Eamon [PERSON_NAME]" at bounding box center [238, 120] width 298 height 13
paste input "eeaaaooo"
type input "Eeeaaaooo"
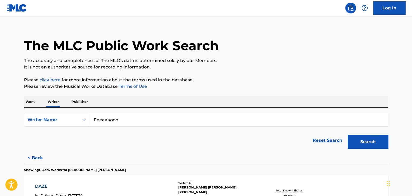
click at [225, 85] on p "Please review the Musical Works Database Terms of Use" at bounding box center [206, 86] width 364 height 6
click at [371, 139] on button "Search" at bounding box center [367, 141] width 40 height 13
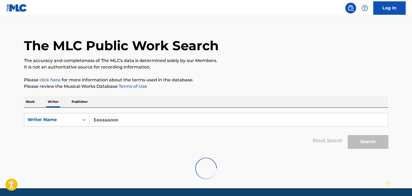
scroll to position [0, 0]
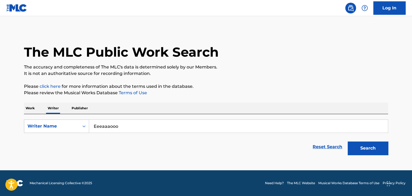
click at [30, 110] on p "Work" at bounding box center [30, 108] width 12 height 11
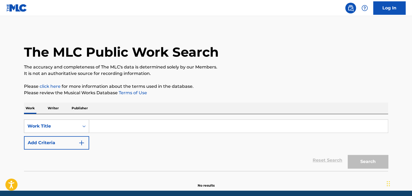
click at [62, 123] on div "Work Title" at bounding box center [51, 126] width 48 height 6
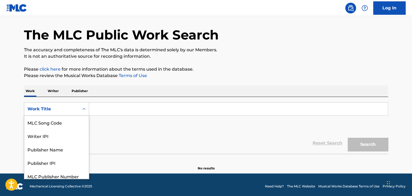
scroll to position [17, 0]
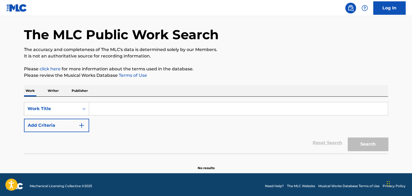
click at [110, 112] on input "Search Form" at bounding box center [238, 109] width 298 height 13
paste input "Eeeaaaooo"
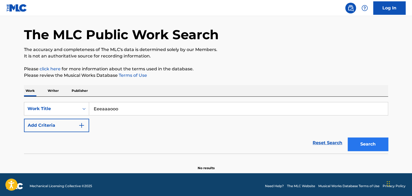
type input "Eeeaaaooo"
click at [369, 150] on button "Search" at bounding box center [367, 144] width 40 height 13
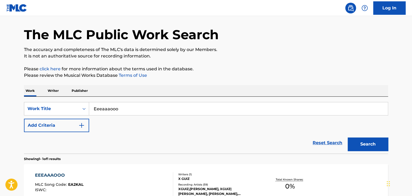
scroll to position [44, 0]
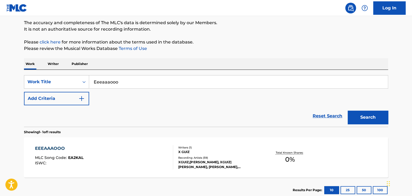
click at [114, 150] on div "EEEAAAOOO MLC Song Code : EA2KAL ISWC :" at bounding box center [104, 158] width 138 height 24
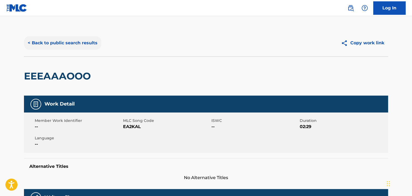
click at [80, 45] on button "< Back to public search results" at bounding box center [62, 42] width 77 height 13
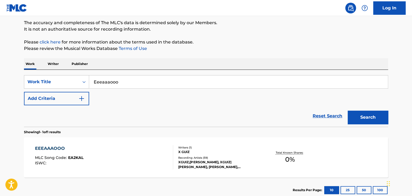
click at [122, 82] on input "Eeeaaaooo" at bounding box center [238, 82] width 298 height 13
paste input "[PERSON_NAME]"
type input "[PERSON_NAME]"
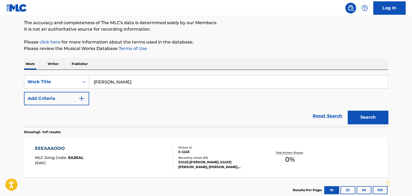
click at [224, 53] on div "The MLC Public Work Search The accuracy and completeness of The MLC's data is d…" at bounding box center [205, 94] width 377 height 218
click at [55, 60] on p "Writer" at bounding box center [53, 63] width 14 height 11
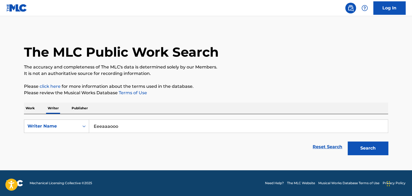
click at [121, 122] on input "Eeeaaaooo" at bounding box center [238, 126] width 298 height 13
paste input "[PERSON_NAME]"
click at [210, 106] on div "Work Writer Publisher" at bounding box center [206, 108] width 364 height 11
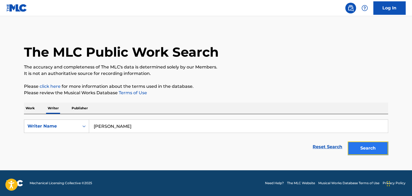
click at [357, 148] on button "Search" at bounding box center [367, 148] width 40 height 13
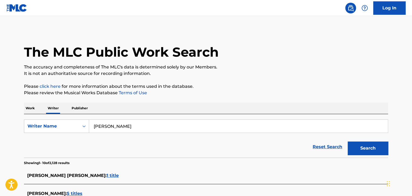
click at [107, 126] on input "[PERSON_NAME]" at bounding box center [238, 126] width 298 height 13
paste input "STNI"
type input "DSTNI"
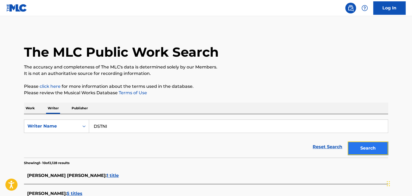
click at [364, 149] on button "Search" at bounding box center [367, 148] width 40 height 13
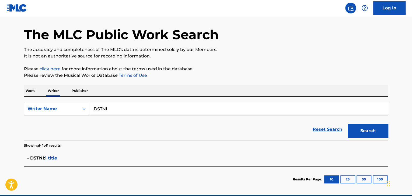
scroll to position [27, 0]
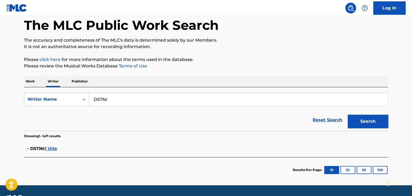
click at [53, 149] on span "1 title" at bounding box center [51, 148] width 12 height 5
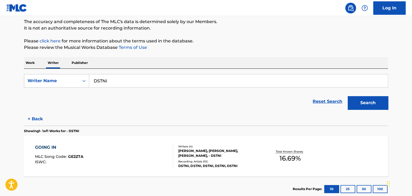
scroll to position [80, 0]
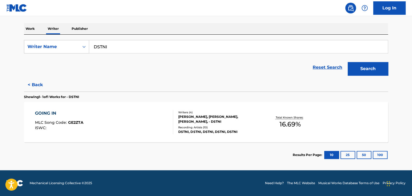
click at [131, 122] on div "GOING IN MLC Song Code : GE2ZTA ISWC :" at bounding box center [104, 122] width 138 height 24
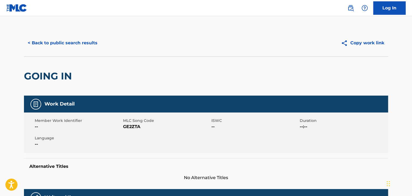
click at [89, 52] on div "< Back to public search results Copy work link" at bounding box center [206, 43] width 364 height 27
click at [79, 39] on button "< Back to public search results" at bounding box center [62, 42] width 77 height 13
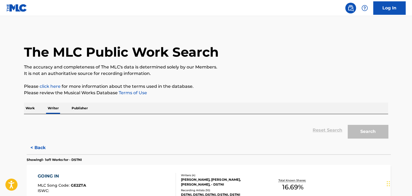
scroll to position [6, 0]
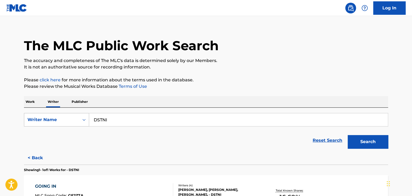
click at [63, 121] on div "Writer Name" at bounding box center [51, 120] width 48 height 6
click at [28, 98] on p "Work" at bounding box center [30, 101] width 12 height 11
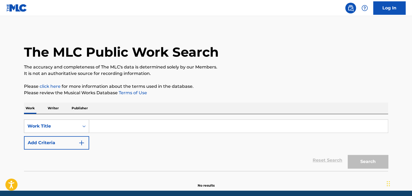
click at [53, 128] on div "Work Title" at bounding box center [56, 126] width 65 height 13
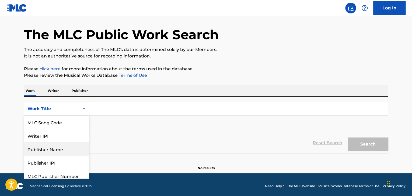
scroll to position [44, 0]
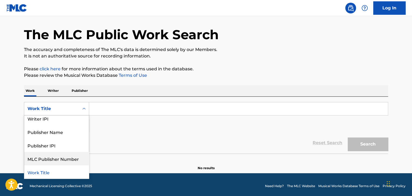
click at [52, 169] on div "Work Title" at bounding box center [56, 172] width 65 height 13
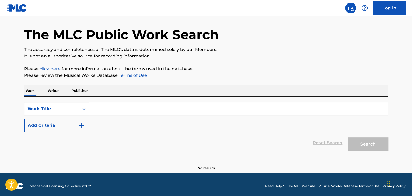
click at [49, 104] on div "Work Title" at bounding box center [51, 109] width 55 height 10
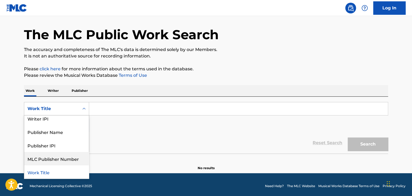
click at [53, 160] on div "MLC Publisher Number" at bounding box center [56, 158] width 65 height 13
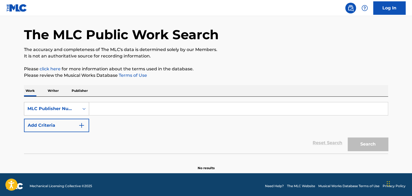
click at [71, 106] on div "MLC Publisher Number" at bounding box center [51, 109] width 48 height 6
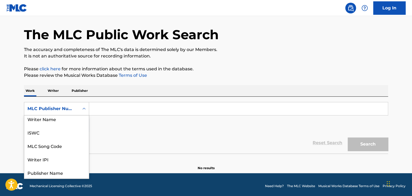
scroll to position [0, 0]
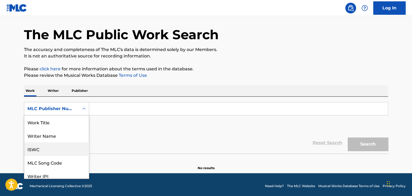
click at [47, 151] on div "ISWC" at bounding box center [56, 149] width 65 height 13
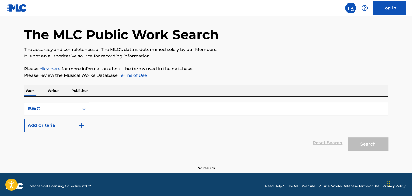
click at [114, 112] on input "Search Form" at bounding box center [238, 109] width 298 height 13
paste input "T3303314656"
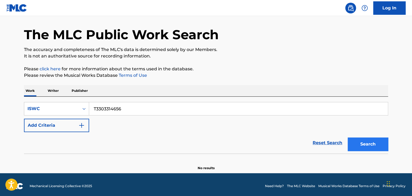
type input "T3303314656"
click at [365, 143] on button "Search" at bounding box center [367, 144] width 40 height 13
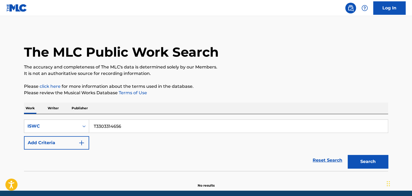
click at [52, 110] on p "Writer" at bounding box center [53, 108] width 14 height 11
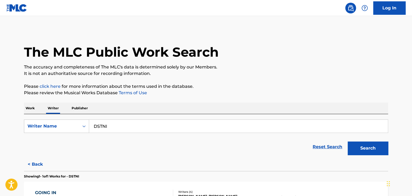
click at [116, 128] on input "DSTNI" at bounding box center [238, 126] width 298 height 13
paste input "Trickle"
type input "Trickle"
click at [201, 103] on div "Work Writer Publisher" at bounding box center [206, 108] width 364 height 11
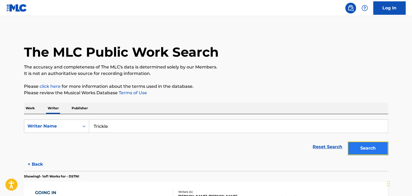
click at [369, 142] on button "Search" at bounding box center [367, 148] width 40 height 13
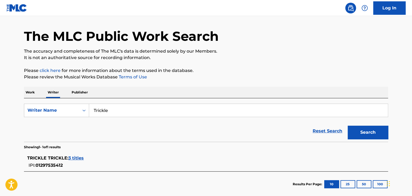
scroll to position [24, 0]
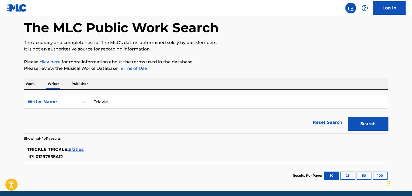
click at [76, 150] on span "3 titles" at bounding box center [75, 149] width 15 height 5
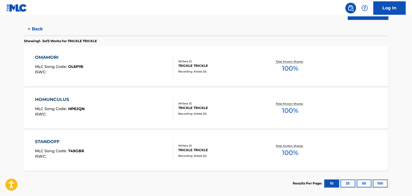
scroll to position [159, 0]
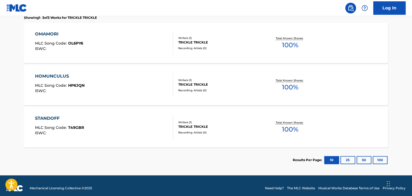
click at [116, 124] on div "STANDOFF MLC Song Code : T49GBR ISWC :" at bounding box center [104, 127] width 138 height 24
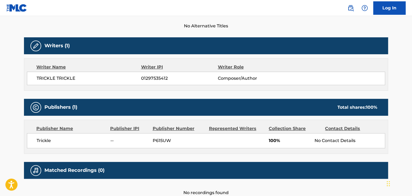
scroll to position [161, 0]
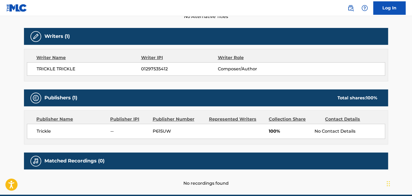
click at [61, 70] on span "TRICKLE TRICKLE" at bounding box center [89, 69] width 104 height 6
click at [150, 66] on span "01297535412" at bounding box center [179, 69] width 76 height 6
click at [41, 134] on span "Trickle" at bounding box center [72, 131] width 70 height 6
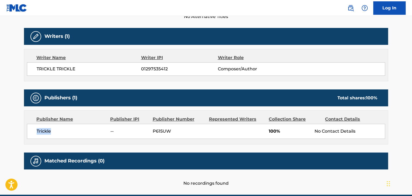
click at [41, 134] on span "Trickle" at bounding box center [72, 131] width 70 height 6
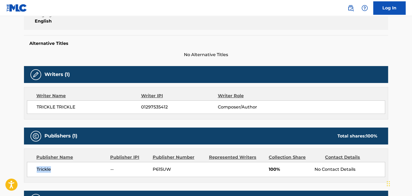
scroll to position [81, 0]
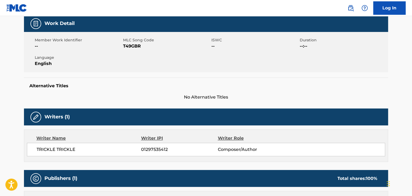
click at [128, 50] on div "Member Work Identifier -- MLC Song Code T49GBR ISWC -- Duration --:-- Language …" at bounding box center [206, 52] width 364 height 40
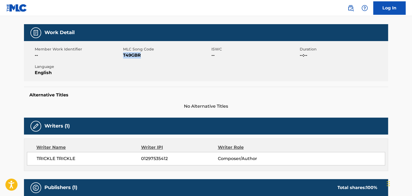
scroll to position [0, 0]
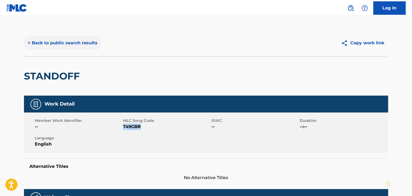
click at [75, 47] on button "< Back to public search results" at bounding box center [62, 42] width 77 height 13
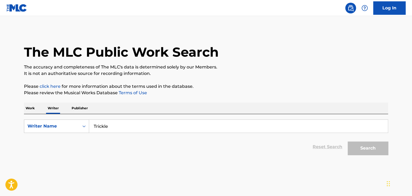
scroll to position [6, 0]
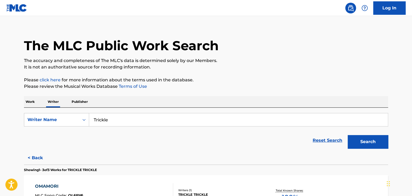
click at [105, 120] on input "Trickle" at bounding box center [238, 120] width 298 height 13
paste input "lilprojektbxbyy"
type input "lilprojektbxbyy"
click at [365, 141] on button "Search" at bounding box center [367, 141] width 40 height 13
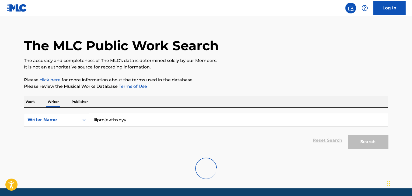
scroll to position [24, 0]
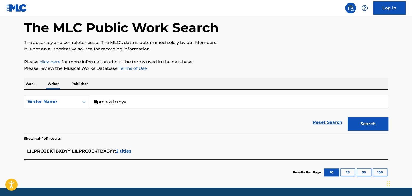
click at [120, 151] on span "2 titles" at bounding box center [123, 151] width 15 height 5
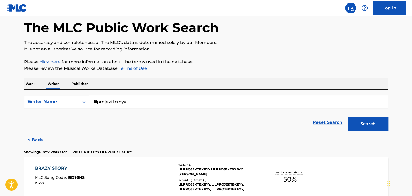
scroll to position [105, 0]
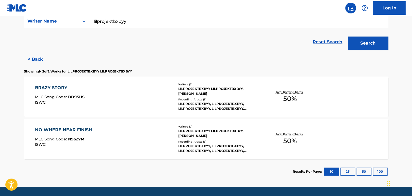
click at [149, 133] on div "NO WHERE NEAR FINISH MLC Song Code : N96Z7M ISWC :" at bounding box center [104, 139] width 138 height 24
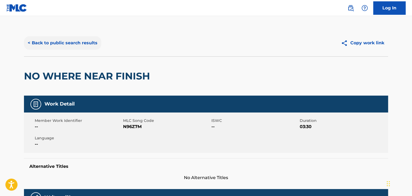
click at [77, 48] on button "< Back to public search results" at bounding box center [62, 42] width 77 height 13
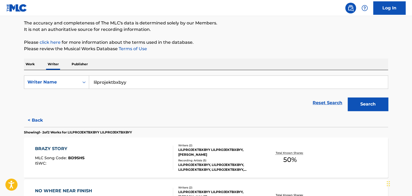
scroll to position [60, 0]
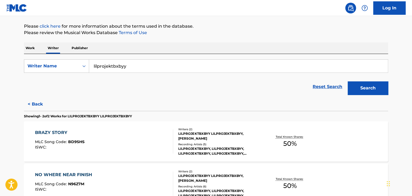
click at [198, 138] on div "LILPROJEKTBXBYY LILPROJEKTBXBYY, [PERSON_NAME]" at bounding box center [218, 137] width 81 height 10
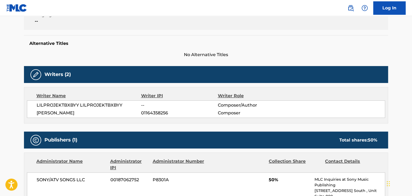
scroll to position [161, 0]
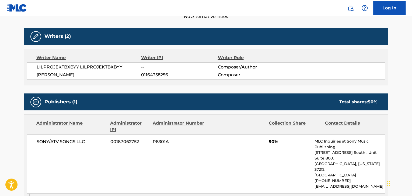
click at [54, 75] on span "[PERSON_NAME]" at bounding box center [89, 75] width 104 height 6
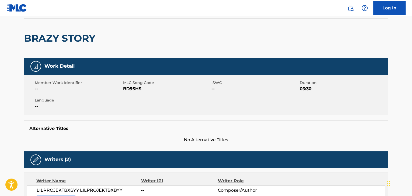
scroll to position [0, 0]
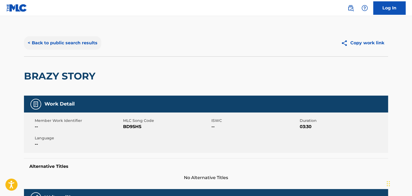
click at [76, 43] on button "< Back to public search results" at bounding box center [62, 42] width 77 height 13
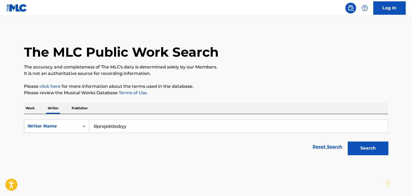
scroll to position [6, 0]
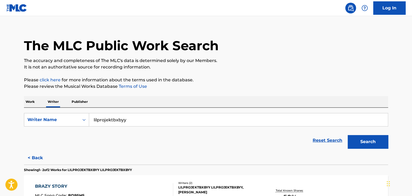
click at [110, 121] on input "lilprojektbxbyy" at bounding box center [238, 120] width 298 height 13
paste input "The Super Mario Players feat. [PERSON_NAME]"
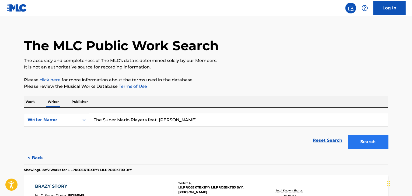
type input "The Super Mario Players feat. [PERSON_NAME]"
click at [367, 142] on button "Search" at bounding box center [367, 141] width 40 height 13
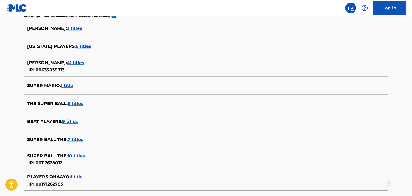
scroll to position [114, 0]
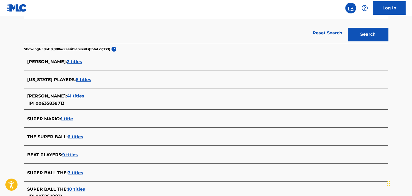
click at [67, 96] on span "41 titles" at bounding box center [75, 96] width 17 height 5
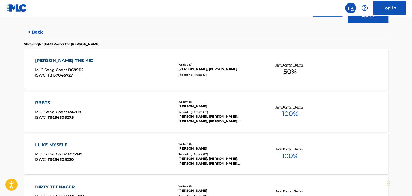
scroll to position [141, 0]
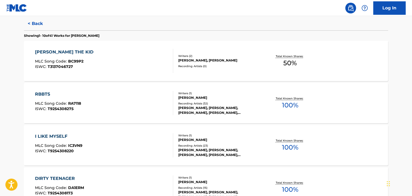
click at [120, 104] on div "RBBTS MLC Song Code : RA7118 ISWC : T9254308275" at bounding box center [104, 103] width 138 height 24
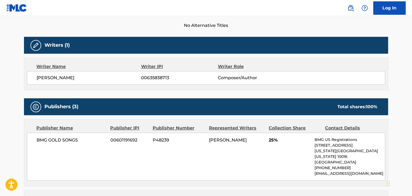
scroll to position [161, 0]
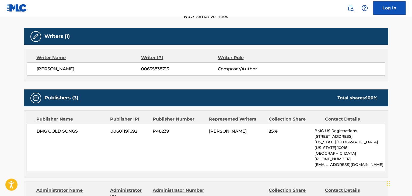
click at [58, 72] on div "[PERSON_NAME] 00635838713 Composer/Author" at bounding box center [206, 68] width 358 height 13
click at [152, 69] on span "00635838713" at bounding box center [179, 69] width 76 height 6
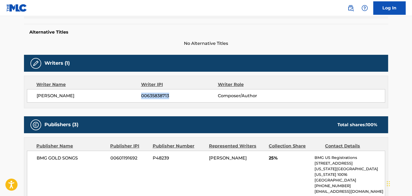
scroll to position [54, 0]
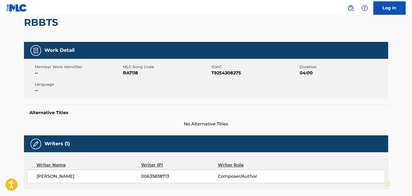
click at [130, 75] on span "RA7118" at bounding box center [166, 73] width 87 height 6
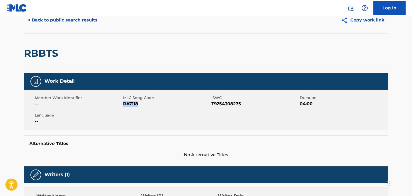
scroll to position [0, 0]
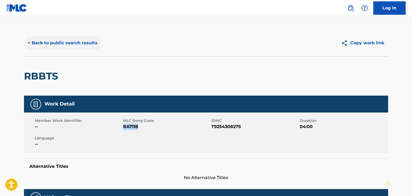
click at [67, 42] on button "< Back to public search results" at bounding box center [62, 42] width 77 height 13
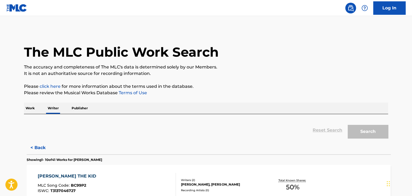
scroll to position [6, 0]
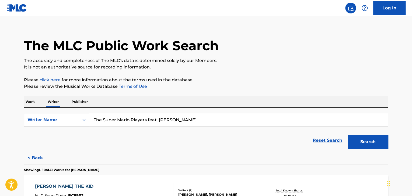
click at [31, 101] on p "Work" at bounding box center [30, 101] width 12 height 11
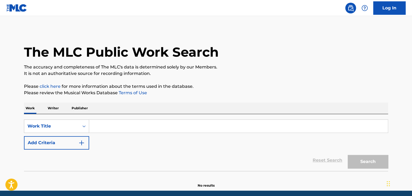
click at [106, 129] on input "Search Form" at bounding box center [238, 126] width 298 height 13
paste input "Gun Smoke"
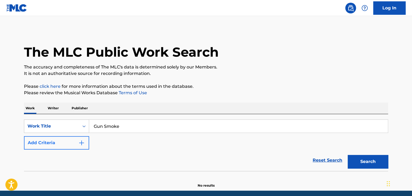
type input "Gun Smoke"
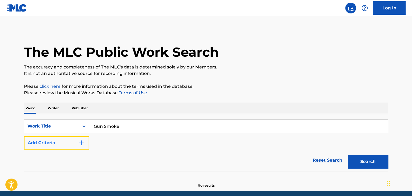
click at [79, 147] on button "Add Criteria" at bounding box center [56, 142] width 65 height 13
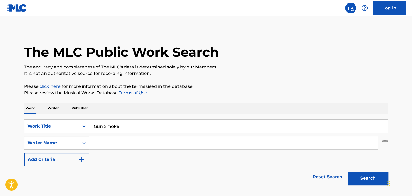
click at [113, 142] on input "Search Form" at bounding box center [233, 143] width 288 height 13
paste input "[PERSON_NAME]"
type input "[PERSON_NAME]"
click at [359, 173] on button "Search" at bounding box center [367, 178] width 40 height 13
click at [47, 111] on p "Writer" at bounding box center [53, 108] width 14 height 11
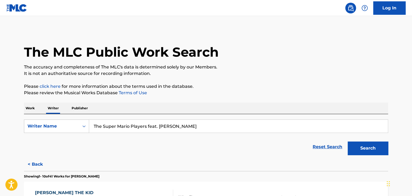
click at [128, 130] on input "The Super Mario Players feat. [PERSON_NAME]" at bounding box center [238, 126] width 298 height 13
paste input "[PERSON_NAME]"
click at [150, 128] on input "The Super Ibrahim DodoPlayers feat. [PERSON_NAME]" at bounding box center [238, 126] width 298 height 13
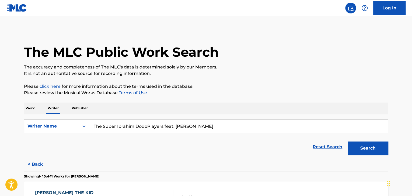
click at [150, 128] on input "The Super Ibrahim DodoPlayers feat. [PERSON_NAME]" at bounding box center [238, 126] width 298 height 13
paste input "[PERSON_NAME]"
type input "[PERSON_NAME]"
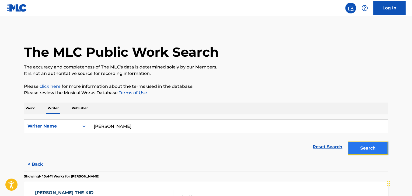
click at [367, 144] on button "Search" at bounding box center [367, 148] width 40 height 13
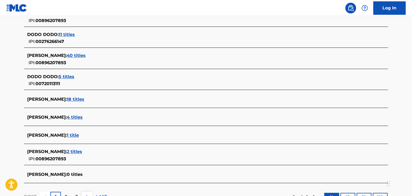
scroll to position [132, 0]
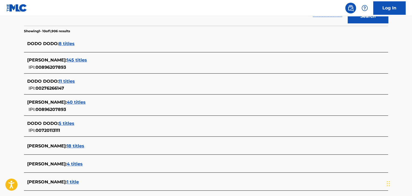
click at [71, 59] on span "145 titles" at bounding box center [77, 60] width 20 height 5
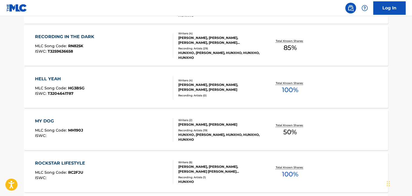
scroll to position [374, 0]
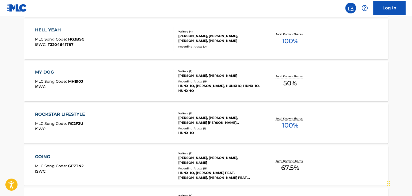
click at [151, 117] on div "ROCKSTAR LIFESTYLE MLC Song Code : RC2FJU ISWC :" at bounding box center [104, 123] width 138 height 24
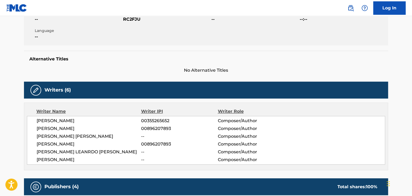
scroll to position [135, 0]
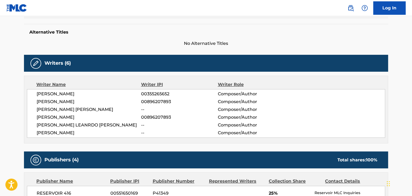
click at [62, 102] on span "[PERSON_NAME]" at bounding box center [89, 102] width 104 height 6
click at [147, 104] on span "00896207893" at bounding box center [179, 102] width 76 height 6
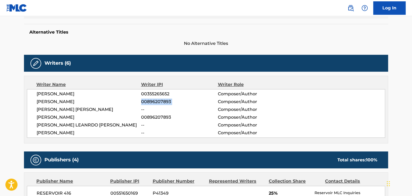
click at [147, 104] on span "00896207893" at bounding box center [179, 102] width 76 height 6
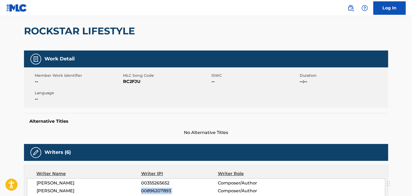
scroll to position [27, 0]
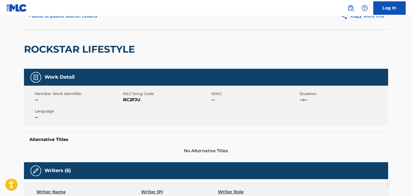
click at [131, 103] on span "RC2FJU" at bounding box center [166, 100] width 87 height 6
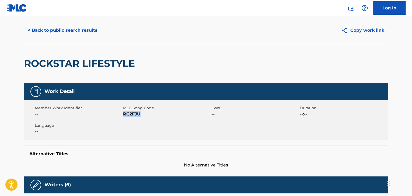
scroll to position [0, 0]
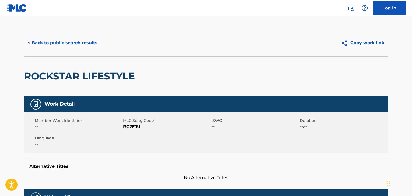
click at [70, 34] on div "< Back to public search results Copy work link" at bounding box center [206, 43] width 364 height 27
click at [73, 47] on button "< Back to public search results" at bounding box center [62, 42] width 77 height 13
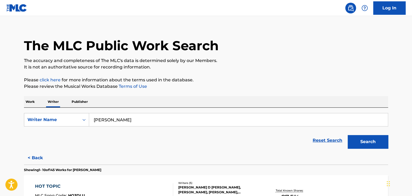
click at [114, 119] on input "[PERSON_NAME]" at bounding box center [238, 120] width 298 height 13
paste input "[PERSON_NAME]"
click at [277, 87] on p "Please review the Musical Works Database Terms of Use" at bounding box center [206, 86] width 364 height 6
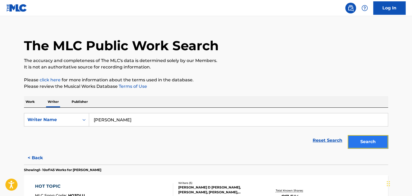
click at [366, 140] on button "Search" at bounding box center [367, 141] width 40 height 13
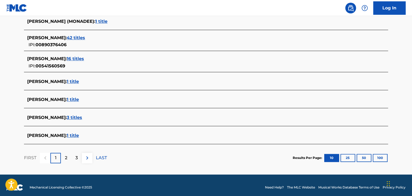
scroll to position [213, 0]
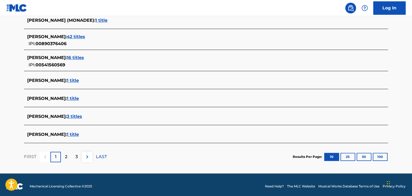
click at [68, 115] on span "3 titles" at bounding box center [74, 116] width 15 height 5
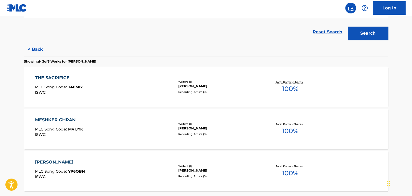
scroll to position [83, 0]
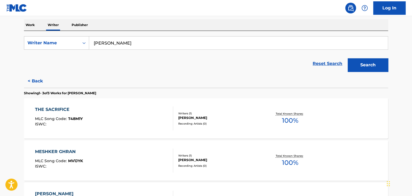
click at [101, 42] on input "[PERSON_NAME]" at bounding box center [238, 43] width 298 height 13
paste input "YonKaGor"
click at [366, 63] on button "Search" at bounding box center [367, 64] width 40 height 13
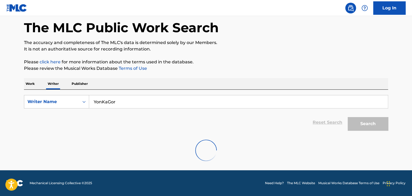
scroll to position [0, 0]
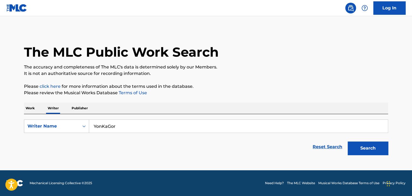
click at [110, 128] on input "YonKaGor" at bounding box center [238, 126] width 298 height 13
paste input "[PERSON_NAME] [PERSON_NAME]"
drag, startPoint x: 113, startPoint y: 126, endPoint x: 136, endPoint y: 126, distance: 22.3
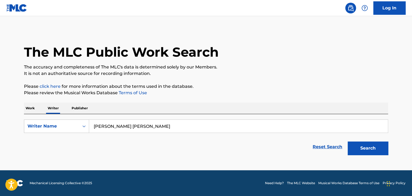
click at [136, 126] on input "[PERSON_NAME] [PERSON_NAME]" at bounding box center [238, 126] width 298 height 13
type input "[PERSON_NAME]"
click at [347, 142] on button "Search" at bounding box center [367, 148] width 40 height 13
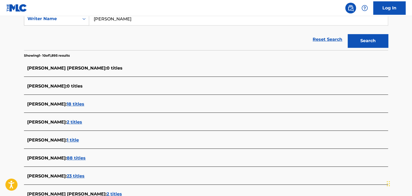
scroll to position [207, 0]
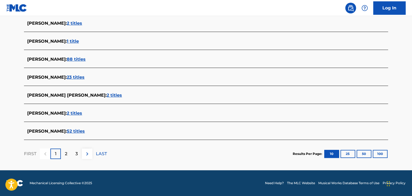
click at [82, 132] on span "52 titles" at bounding box center [76, 131] width 18 height 5
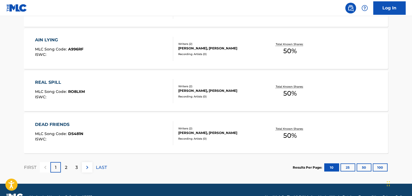
scroll to position [462, 0]
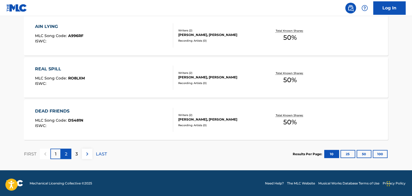
click at [67, 154] on p "2" at bounding box center [66, 154] width 2 height 6
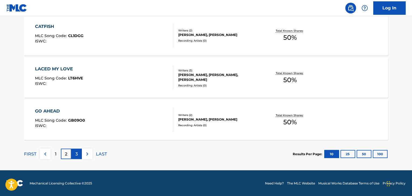
click at [77, 155] on p "3" at bounding box center [76, 154] width 2 height 6
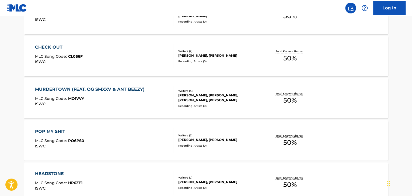
scroll to position [274, 0]
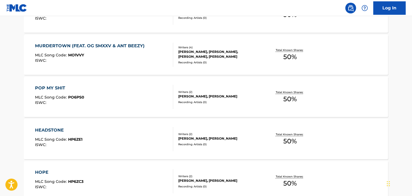
click at [159, 96] on div "POP MY SHIT MLC Song Code : PO6PS0 ISWC :" at bounding box center [104, 97] width 138 height 24
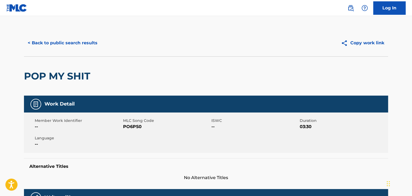
click at [82, 52] on div "< Back to public search results Copy work link" at bounding box center [206, 43] width 364 height 27
click at [78, 47] on button "< Back to public search results" at bounding box center [62, 42] width 77 height 13
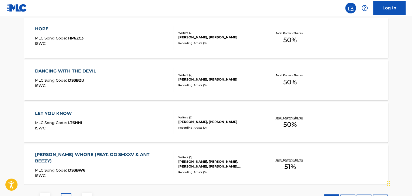
scroll to position [462, 0]
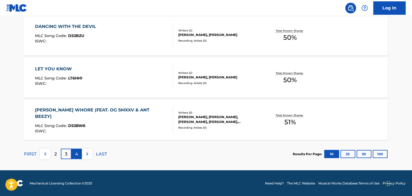
click at [75, 155] on div "4" at bounding box center [76, 154] width 10 height 10
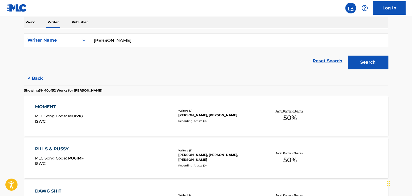
scroll to position [86, 0]
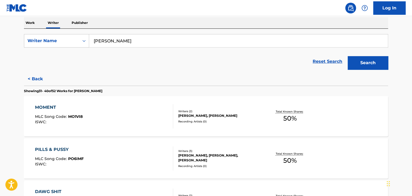
click at [148, 107] on div "MOMENT MLC Song Code : MO1VI8 ISWC :" at bounding box center [104, 116] width 138 height 24
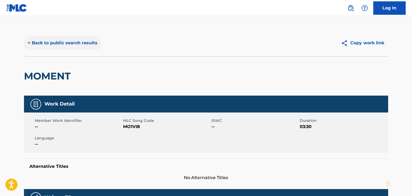
click at [72, 41] on button "< Back to public search results" at bounding box center [62, 42] width 77 height 13
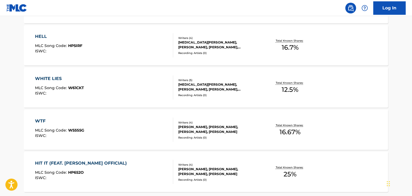
scroll to position [462, 0]
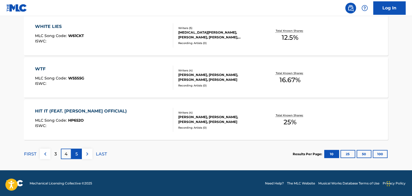
click at [78, 154] on div "5" at bounding box center [76, 154] width 10 height 10
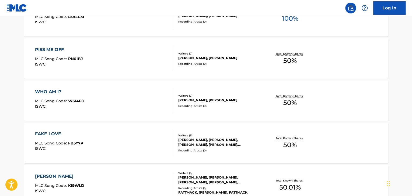
scroll to position [247, 0]
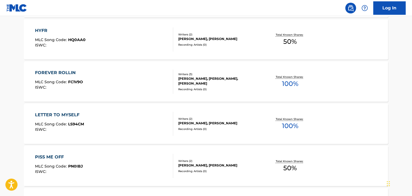
click at [153, 80] on div "FOREVER ROLLIN MLC Song Code : FC1V9O ISWC :" at bounding box center [104, 82] width 138 height 24
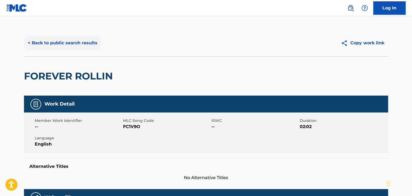
click at [73, 36] on button "< Back to public search results" at bounding box center [62, 42] width 77 height 13
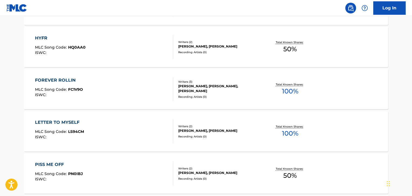
scroll to position [249, 0]
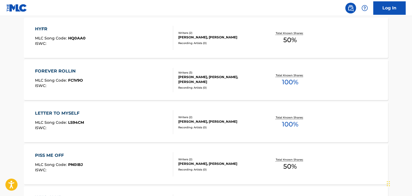
click at [165, 117] on div "LETTER TO MYSELF MLC Song Code : LS94CM ISWC :" at bounding box center [104, 122] width 138 height 24
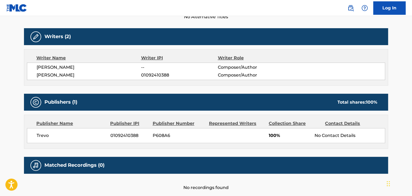
scroll to position [188, 0]
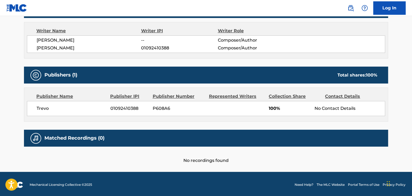
click at [61, 41] on span "[PERSON_NAME]" at bounding box center [89, 40] width 104 height 6
click at [38, 108] on span "Trevo" at bounding box center [72, 108] width 70 height 6
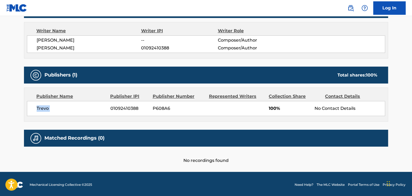
click at [38, 108] on span "Trevo" at bounding box center [72, 108] width 70 height 6
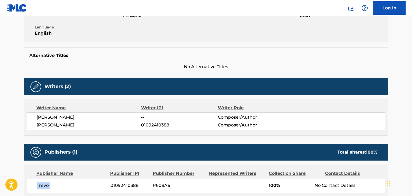
scroll to position [161, 0]
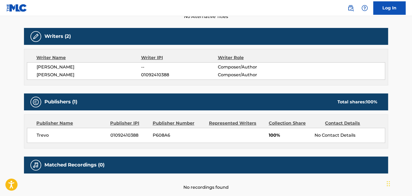
click at [116, 131] on div "Trevo 01092410388 P608A6 100% No Contact Details" at bounding box center [206, 135] width 358 height 15
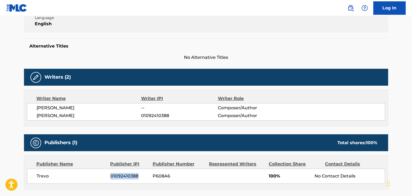
scroll to position [81, 0]
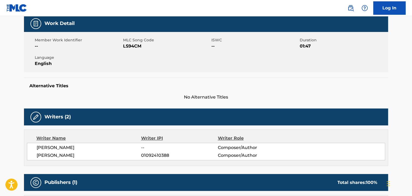
click at [131, 47] on span "LS94CM" at bounding box center [166, 46] width 87 height 6
